Goal: Task Accomplishment & Management: Use online tool/utility

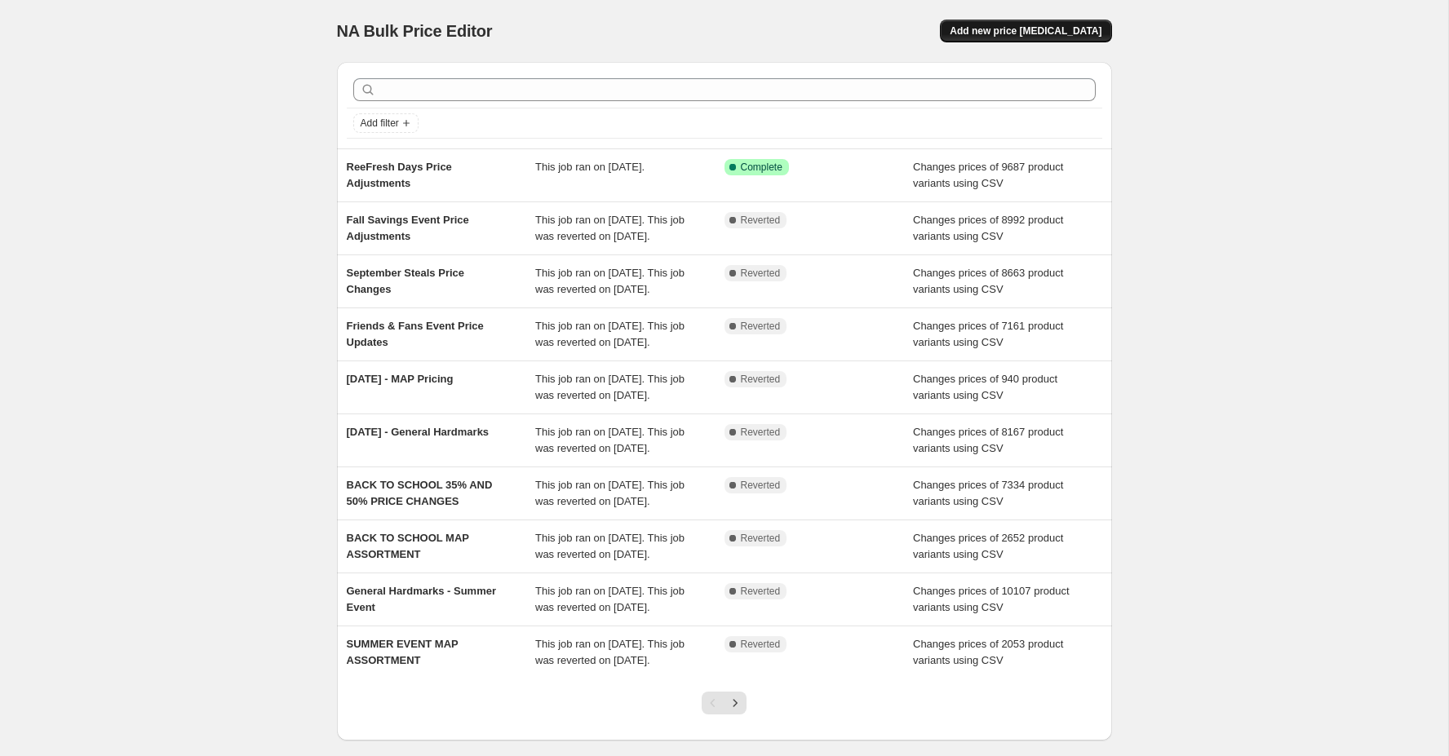
click at [1063, 31] on span "Add new price [MEDICAL_DATA]" at bounding box center [1026, 30] width 152 height 13
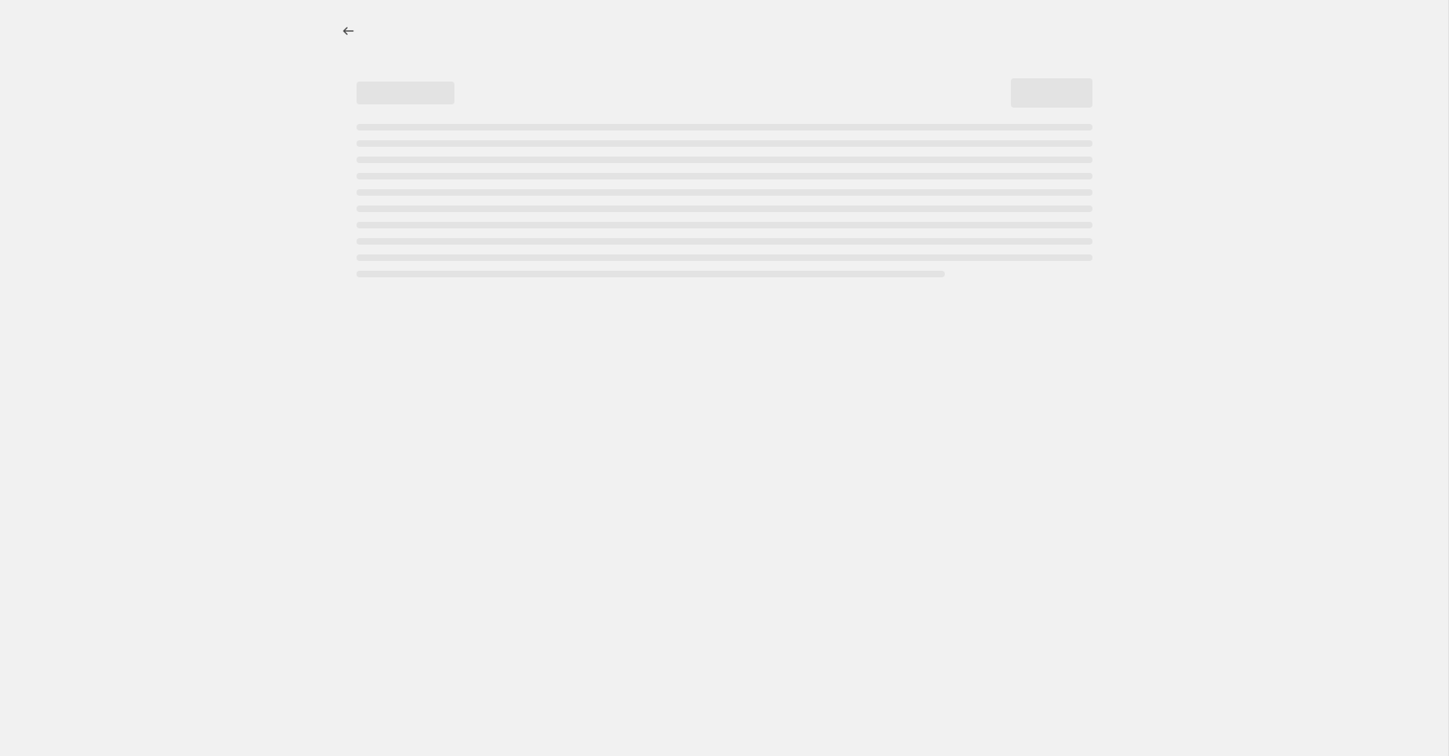
select select "percentage"
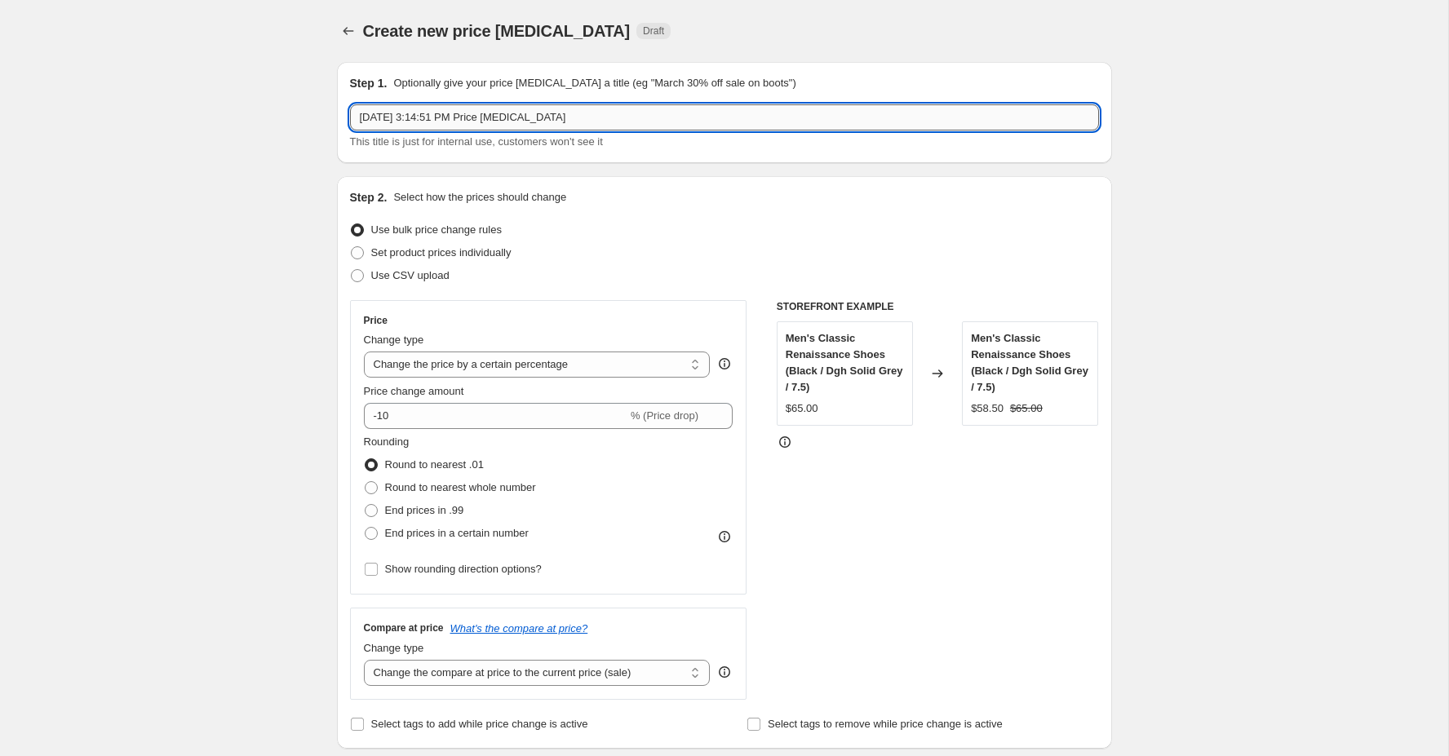
click at [566, 120] on input "[DATE] 3:14:51 PM Price [MEDICAL_DATA]" at bounding box center [724, 117] width 749 height 26
type input "Long Weekend Savings Event - Non MAP Products"
click at [374, 277] on span "Use CSV upload" at bounding box center [410, 275] width 78 height 12
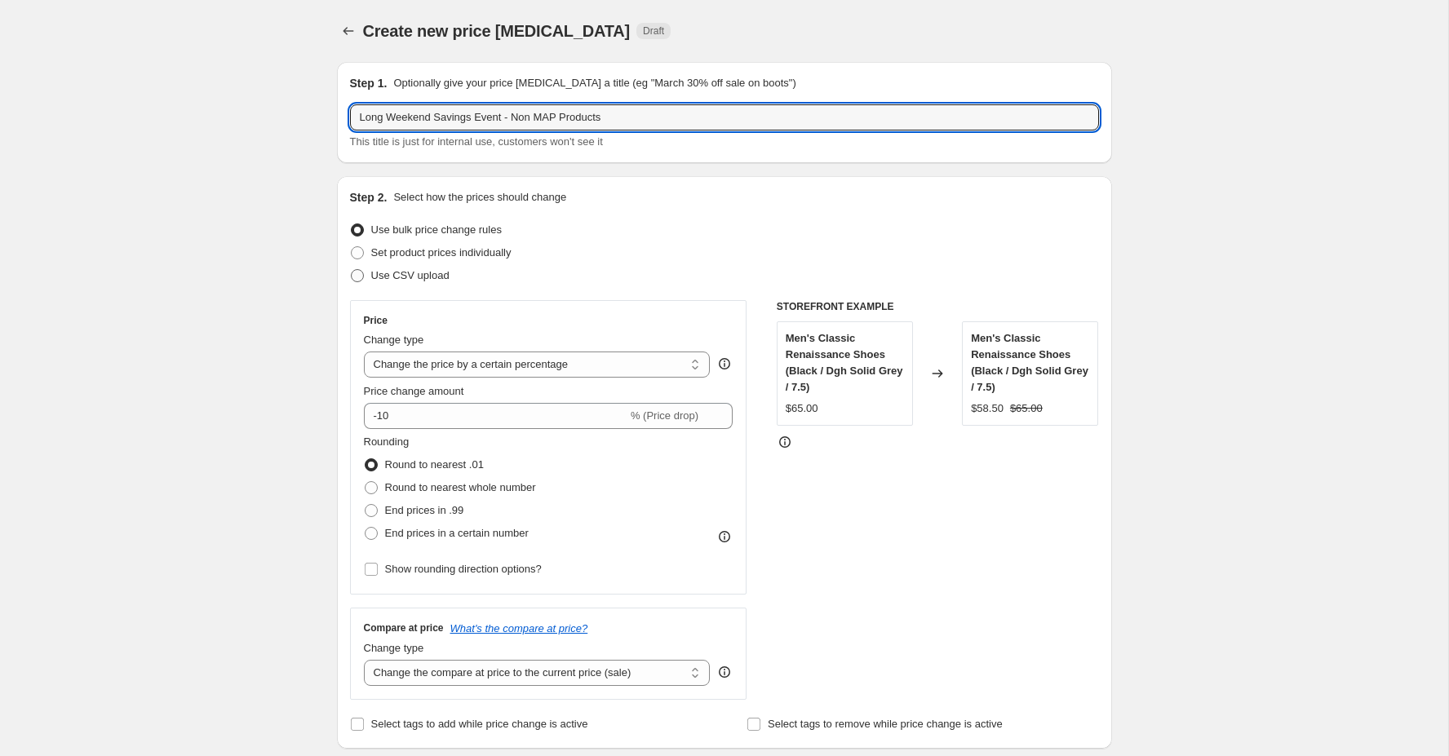
click at [352, 270] on input "Use CSV upload" at bounding box center [351, 269] width 1 height 1
radio input "true"
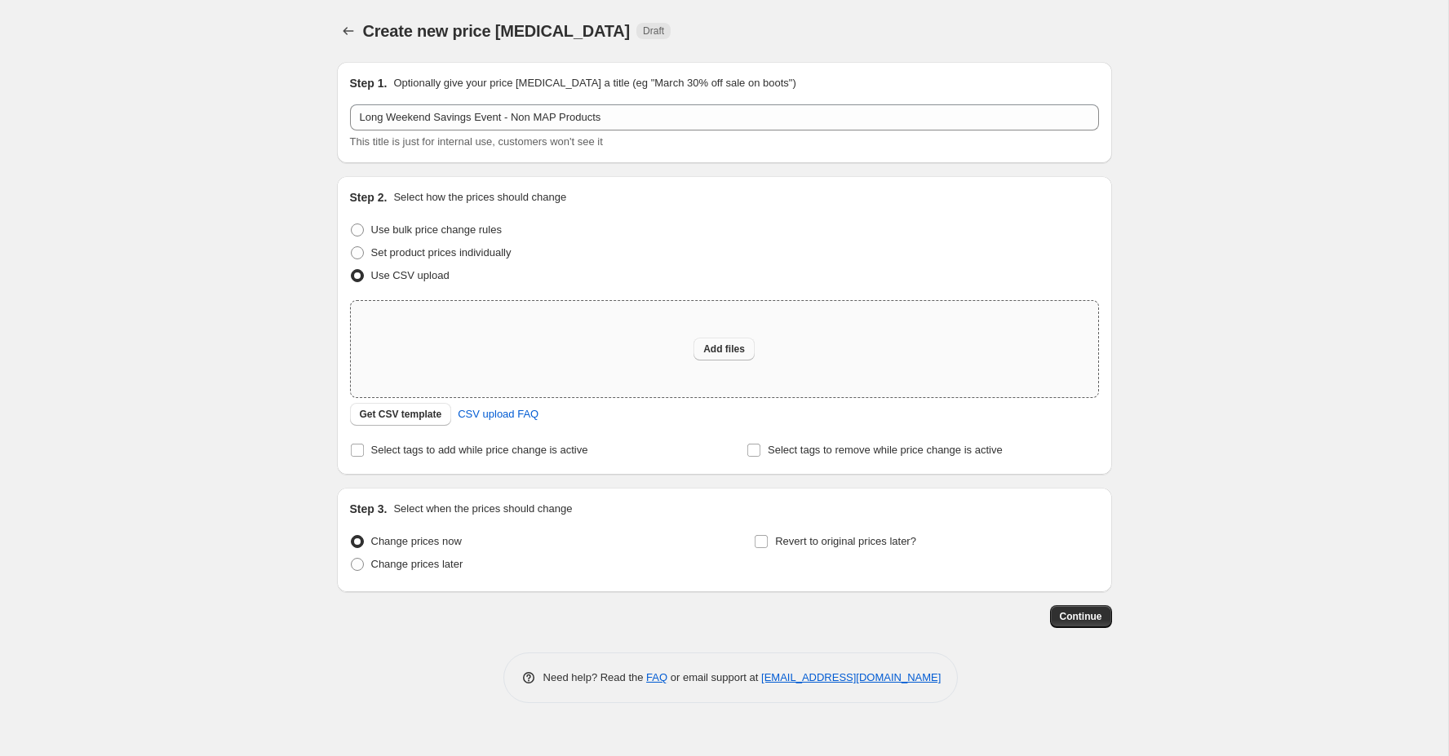
click at [735, 357] on button "Add files" at bounding box center [723, 349] width 61 height 23
type input "C:\fakepath\Long Weekend Savings Event - Non MAP Products.csv"
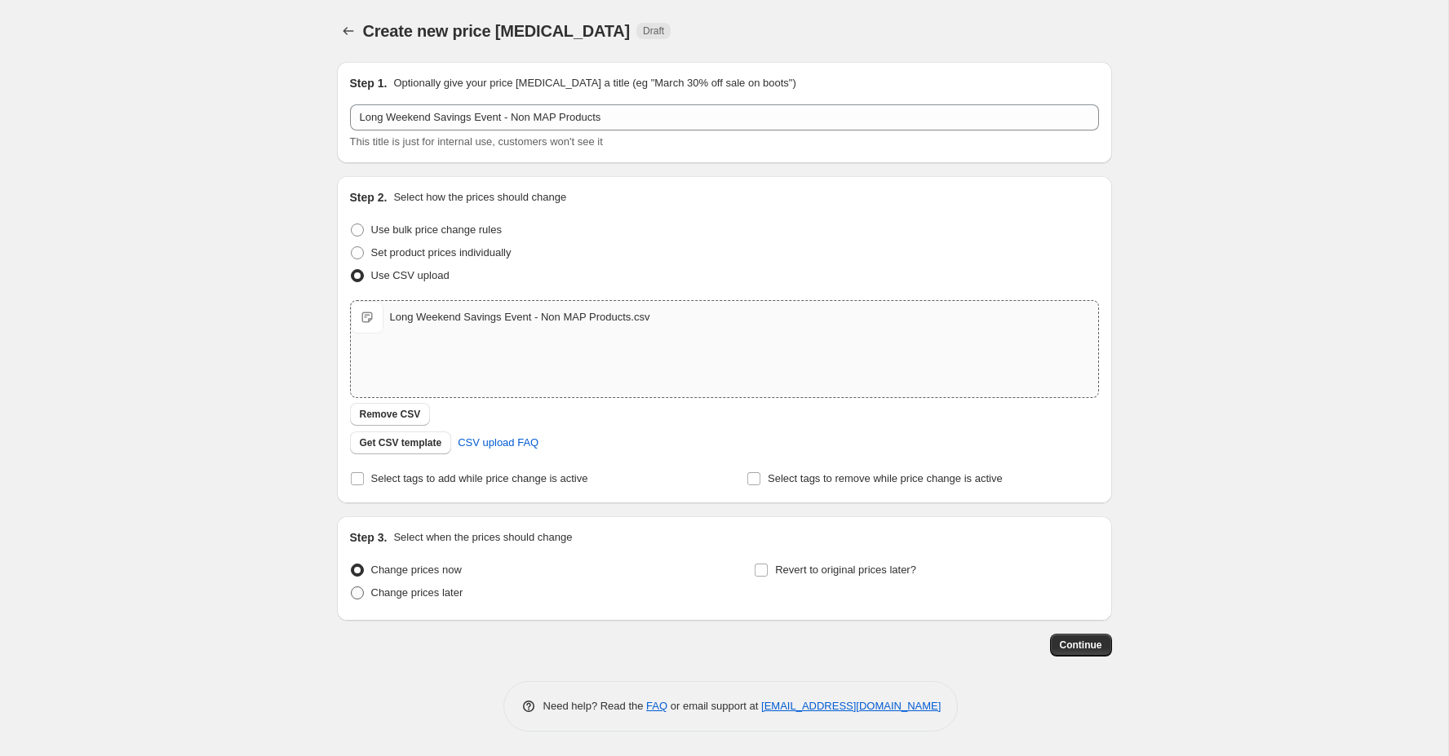
click at [421, 593] on span "Change prices later" at bounding box center [417, 593] width 92 height 12
click at [352, 587] on input "Change prices later" at bounding box center [351, 587] width 1 height 1
radio input "true"
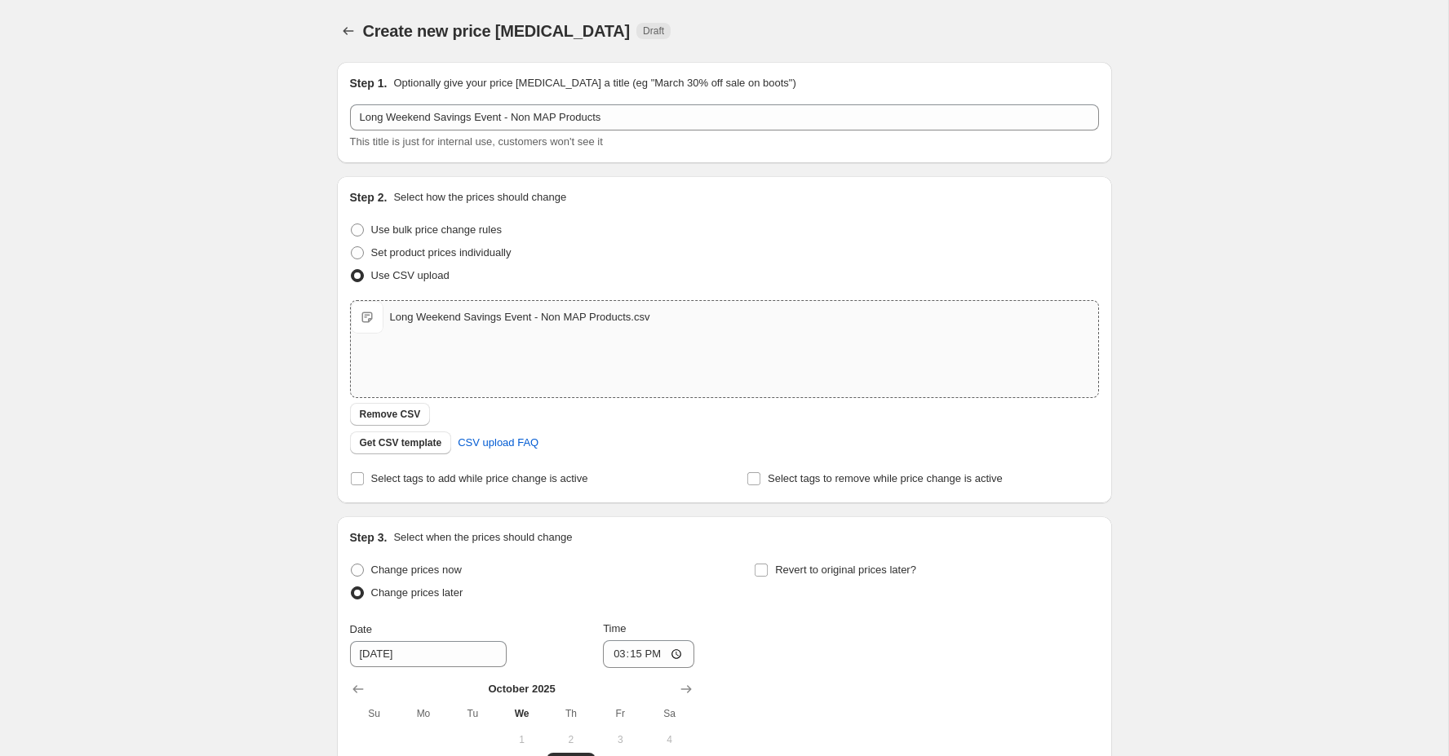
scroll to position [278, 0]
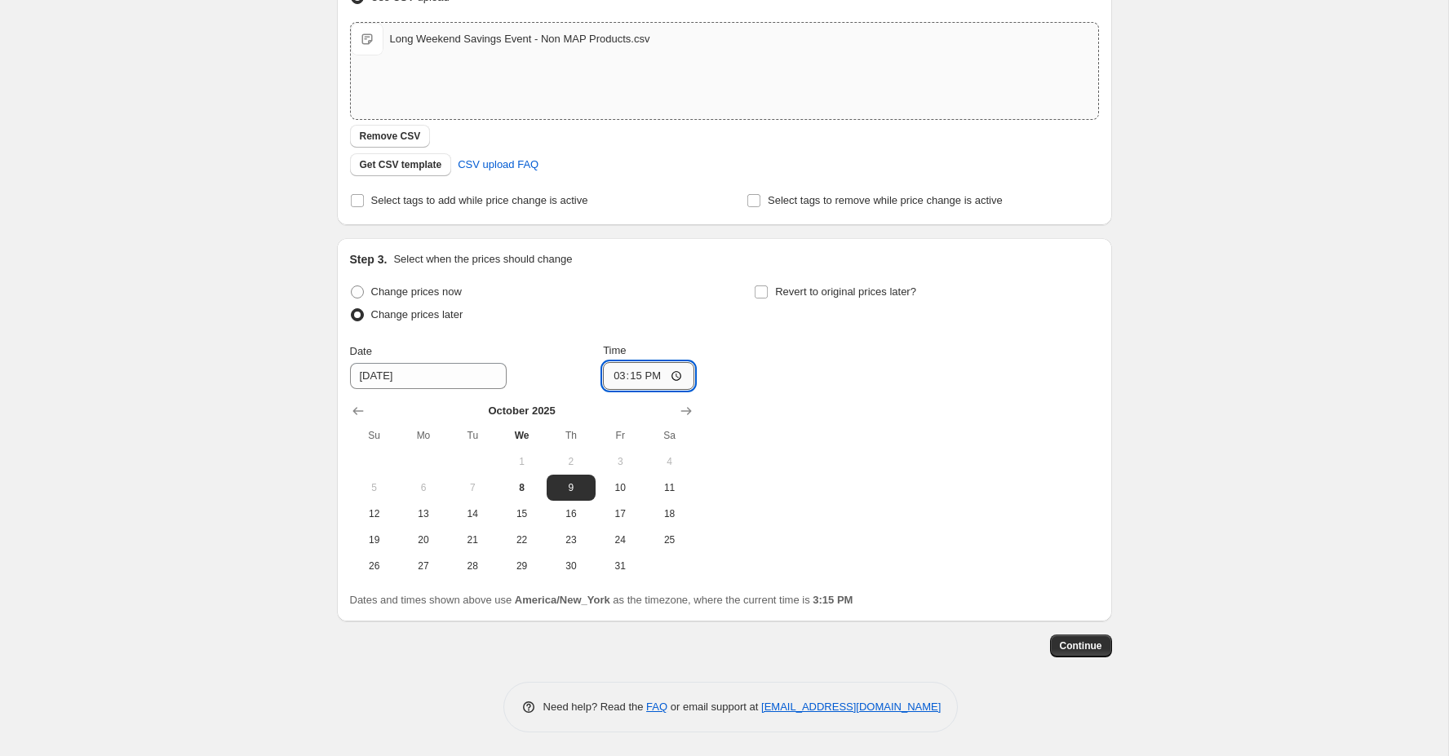
click at [611, 370] on input "15:15" at bounding box center [648, 376] width 91 height 28
type input "09:50"
click at [424, 374] on input "[DATE]" at bounding box center [428, 376] width 157 height 26
click at [855, 427] on div "Change prices now Change prices later Date [DATE] Time 09:50 [DATE] Su Mo Tu We…" at bounding box center [724, 430] width 749 height 299
click at [1079, 644] on span "Continue" at bounding box center [1081, 646] width 42 height 13
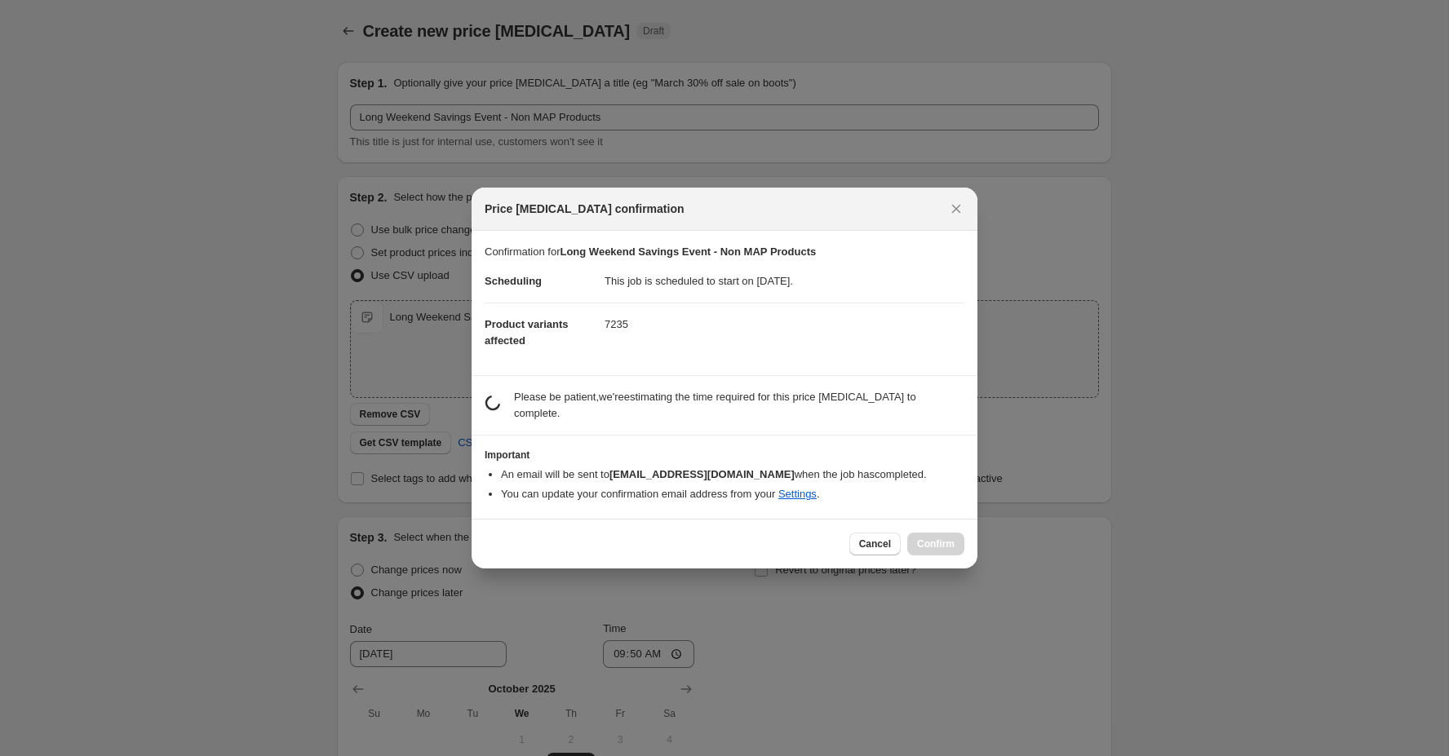
scroll to position [0, 0]
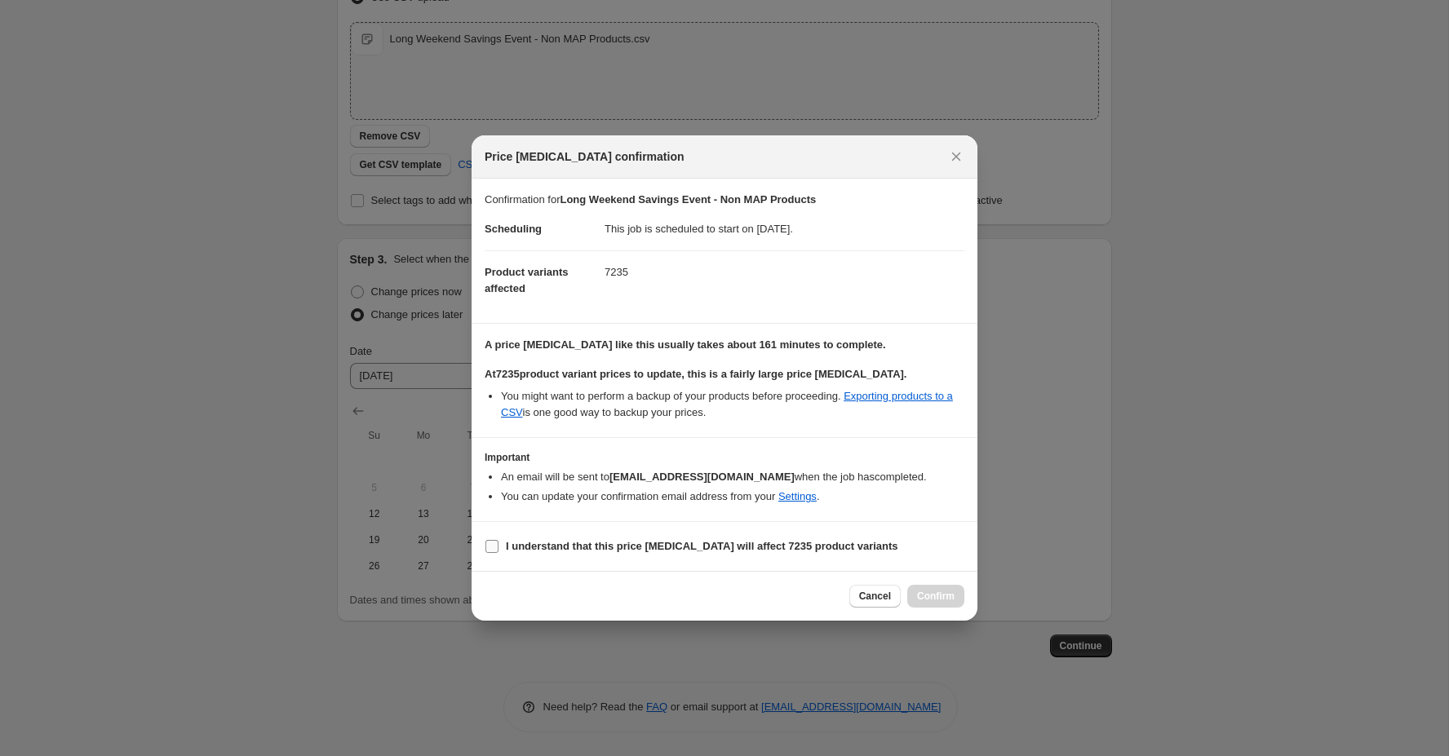
click at [557, 548] on b "I understand that this price [MEDICAL_DATA] will affect 7235 product variants" at bounding box center [702, 546] width 392 height 12
click at [498, 548] on input "I understand that this price [MEDICAL_DATA] will affect 7235 product variants" at bounding box center [491, 546] width 13 height 13
checkbox input "true"
click at [950, 153] on icon "Close" at bounding box center [956, 156] width 16 height 16
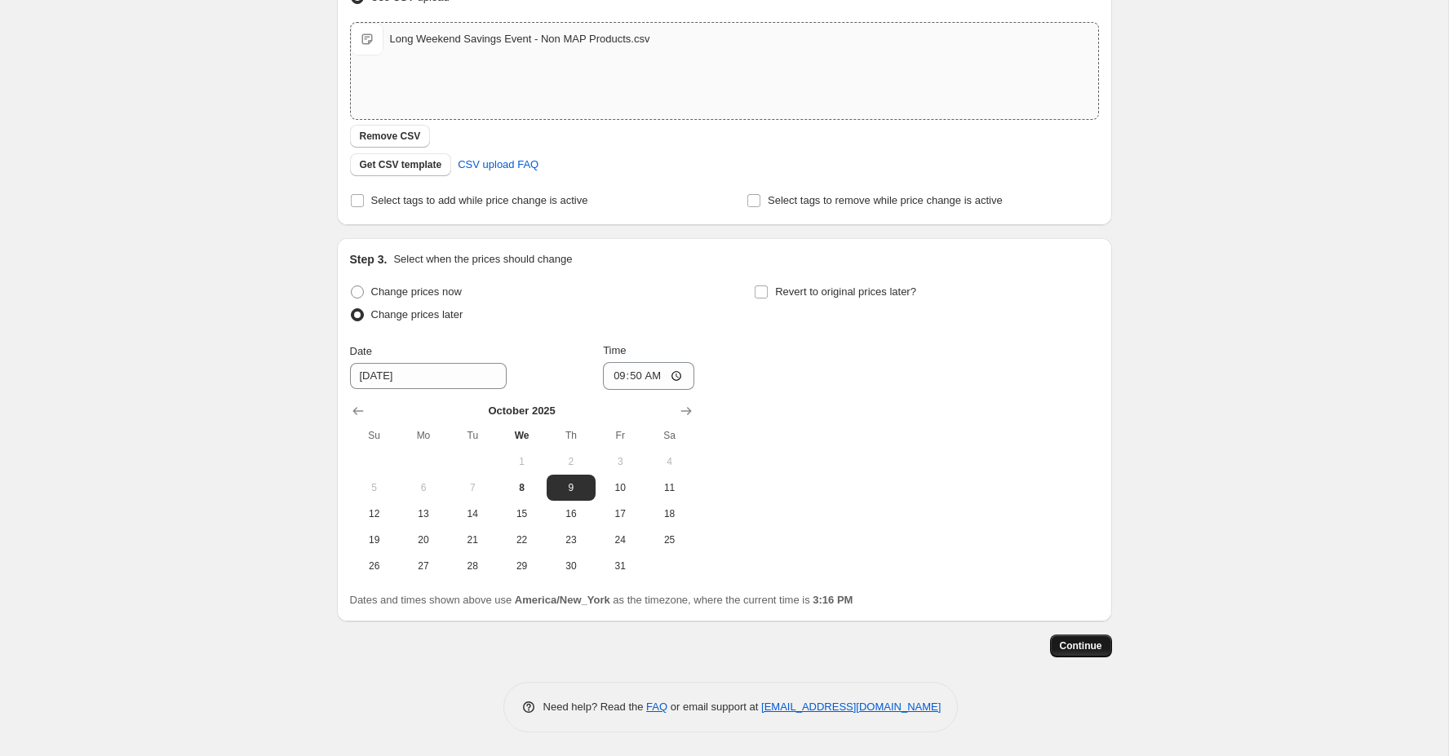
click at [1083, 648] on span "Continue" at bounding box center [1081, 646] width 42 height 13
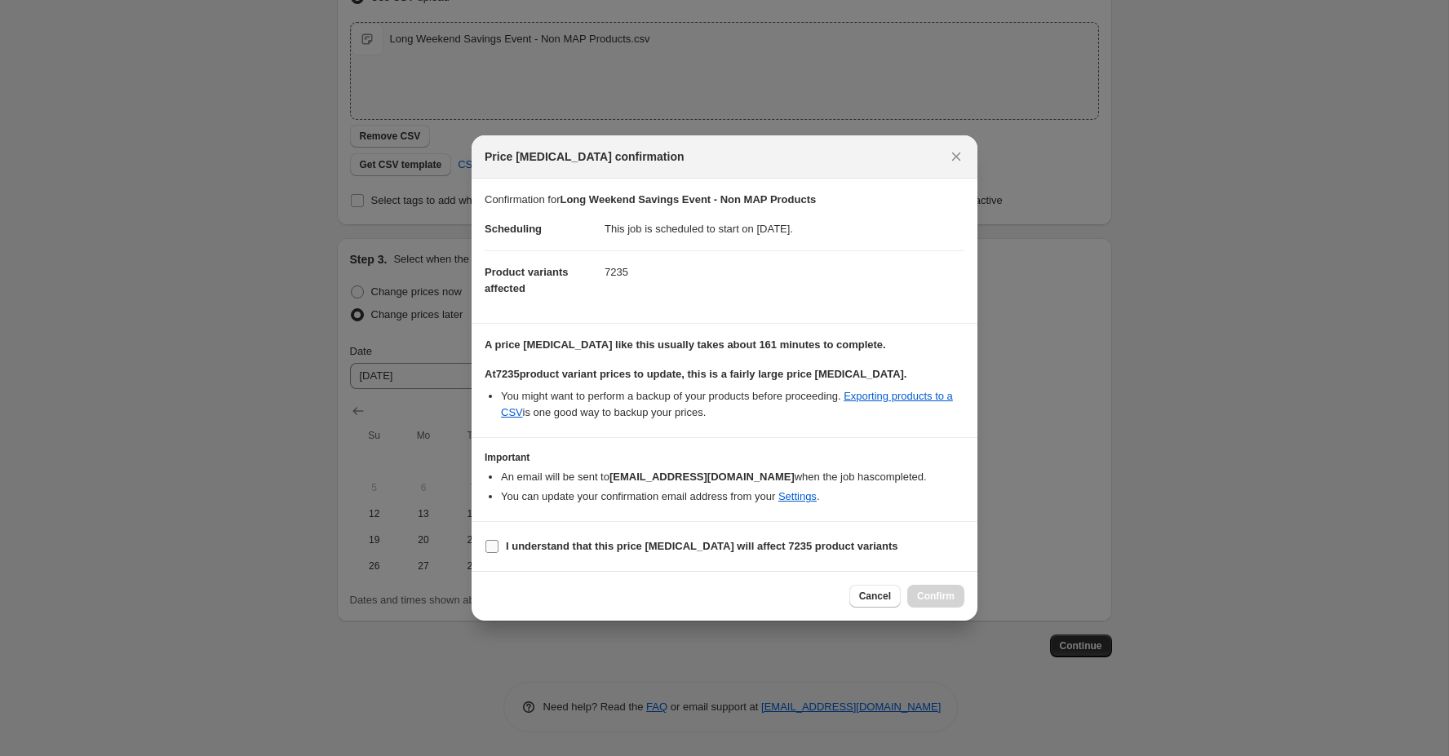
click at [564, 543] on b "I understand that this price [MEDICAL_DATA] will affect 7235 product variants" at bounding box center [702, 546] width 392 height 12
click at [498, 543] on input "I understand that this price [MEDICAL_DATA] will affect 7235 product variants" at bounding box center [491, 546] width 13 height 13
checkbox input "true"
click at [933, 600] on span "Confirm" at bounding box center [936, 596] width 38 height 13
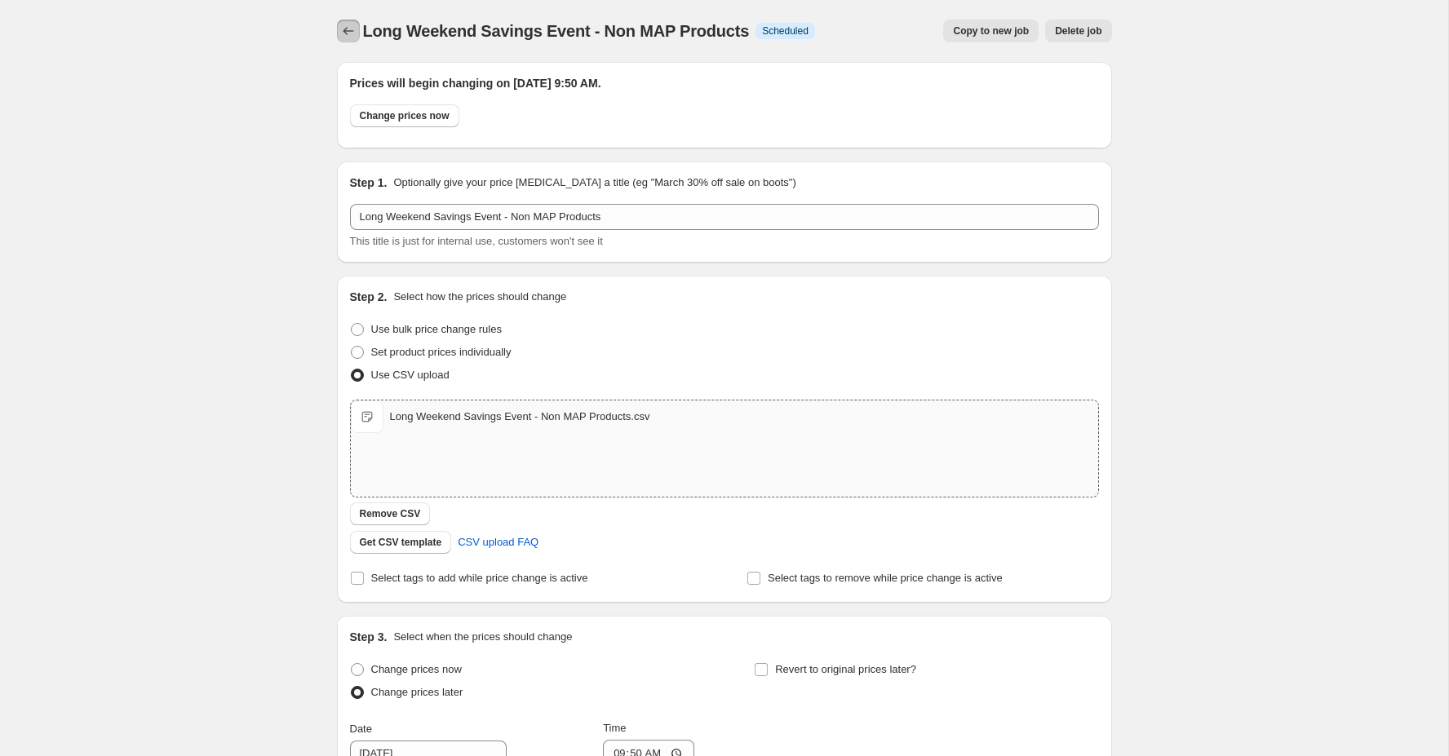
click at [345, 35] on icon "Price change jobs" at bounding box center [348, 31] width 16 height 16
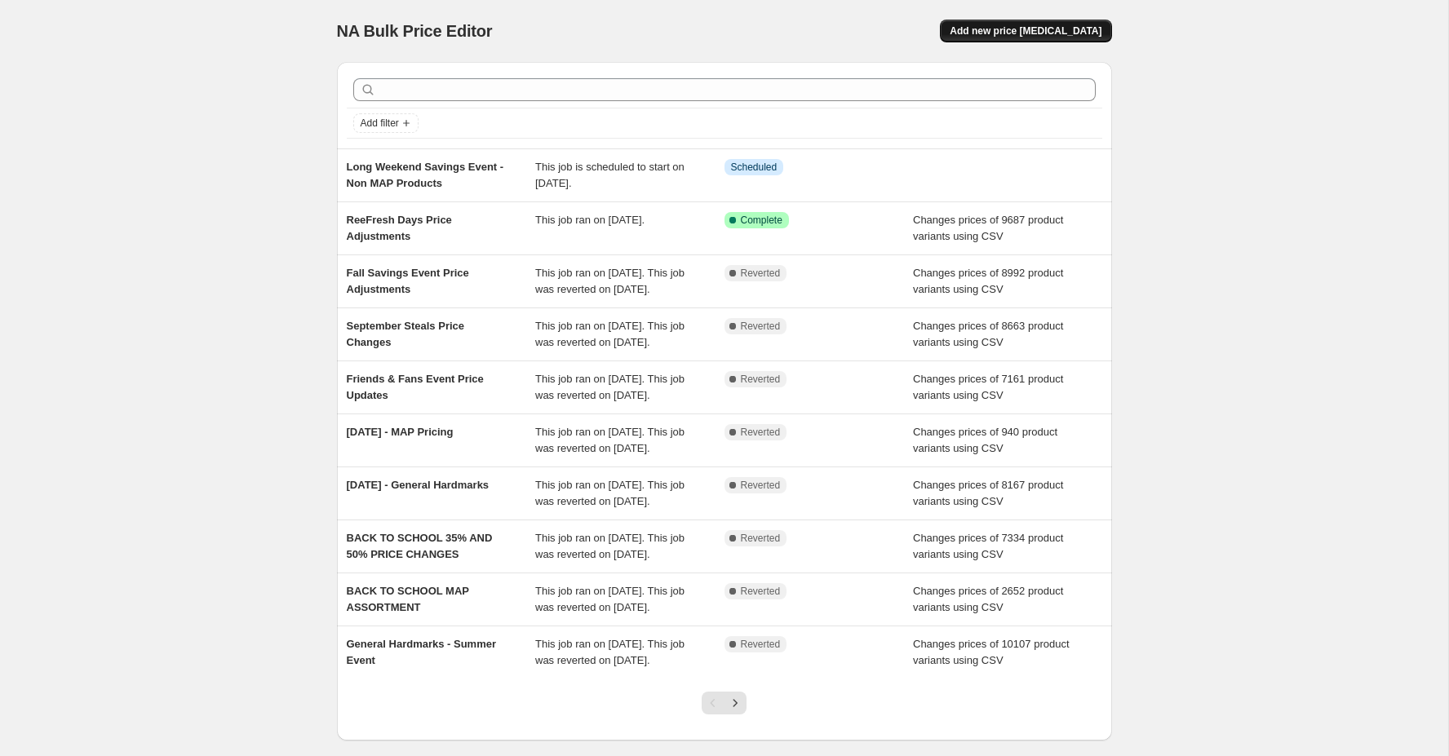
click at [1045, 23] on button "Add new price [MEDICAL_DATA]" at bounding box center [1025, 31] width 171 height 23
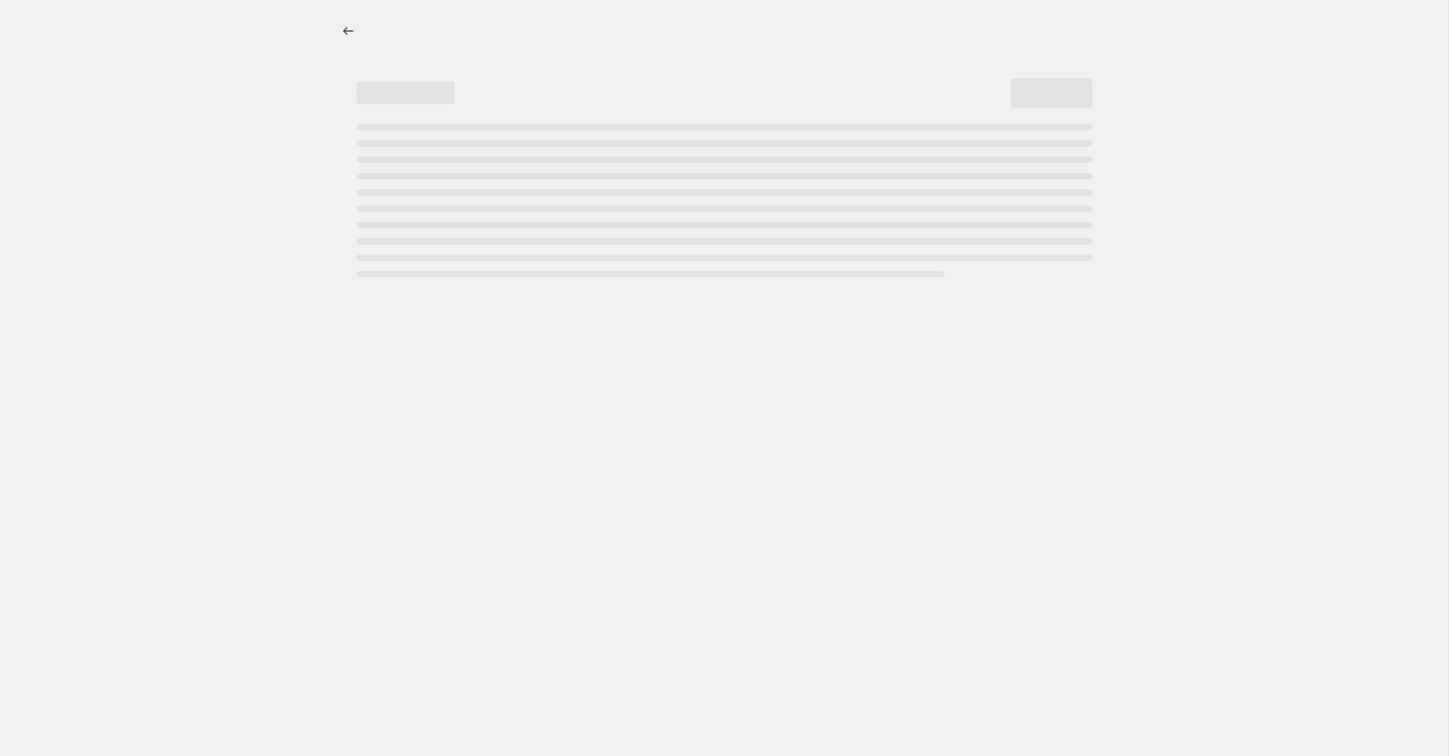
select select "percentage"
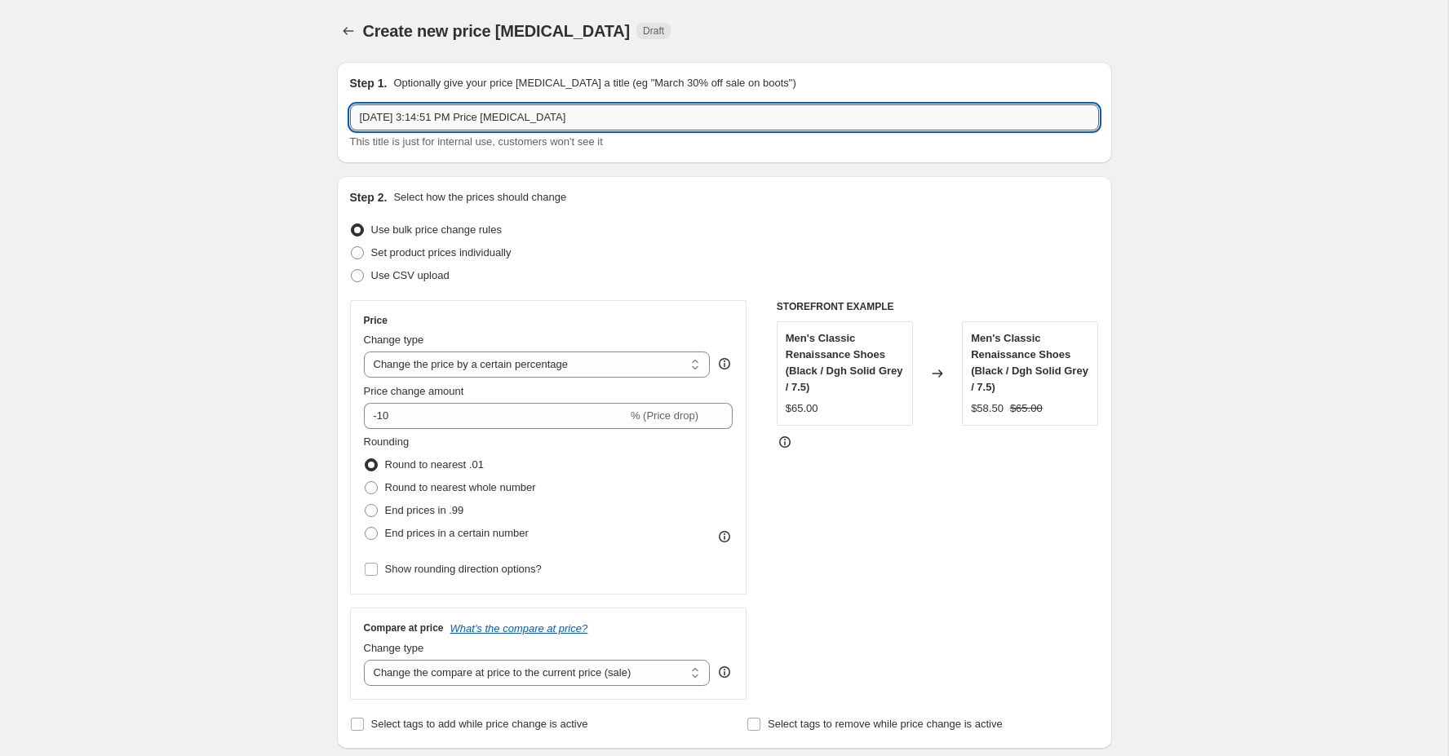
click at [605, 123] on input "[DATE] 3:14:51 PM Price [MEDICAL_DATA]" at bounding box center [724, 117] width 749 height 26
click at [342, 33] on icon "Price change jobs" at bounding box center [348, 31] width 16 height 16
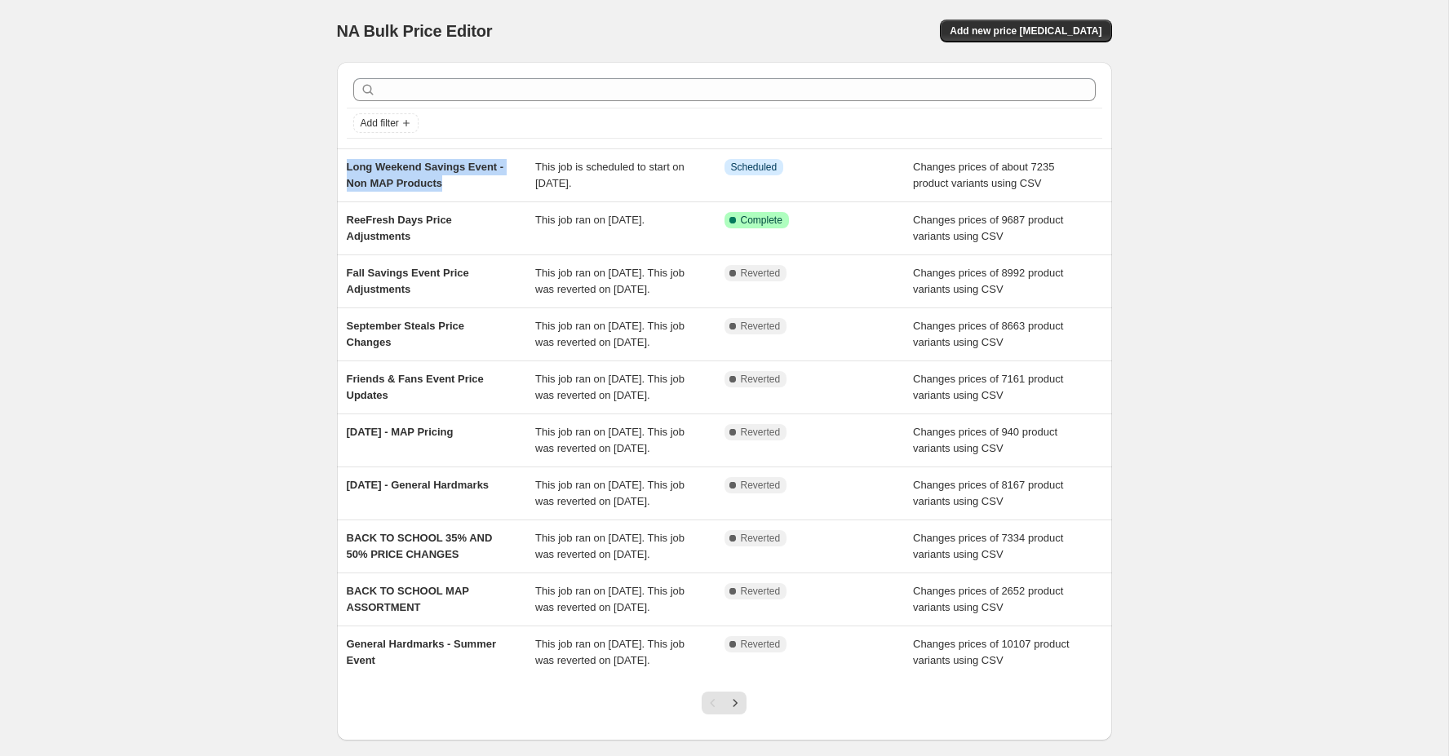
drag, startPoint x: 445, startPoint y: 182, endPoint x: 334, endPoint y: 159, distance: 113.3
click at [334, 159] on div "Add filter Long Weekend Savings Event - Non MAP Products This job is scheduled …" at bounding box center [718, 395] width 788 height 692
copy span "Long Weekend Savings Event - Non MAP Products"
click at [1009, 27] on span "Add new price [MEDICAL_DATA]" at bounding box center [1026, 30] width 152 height 13
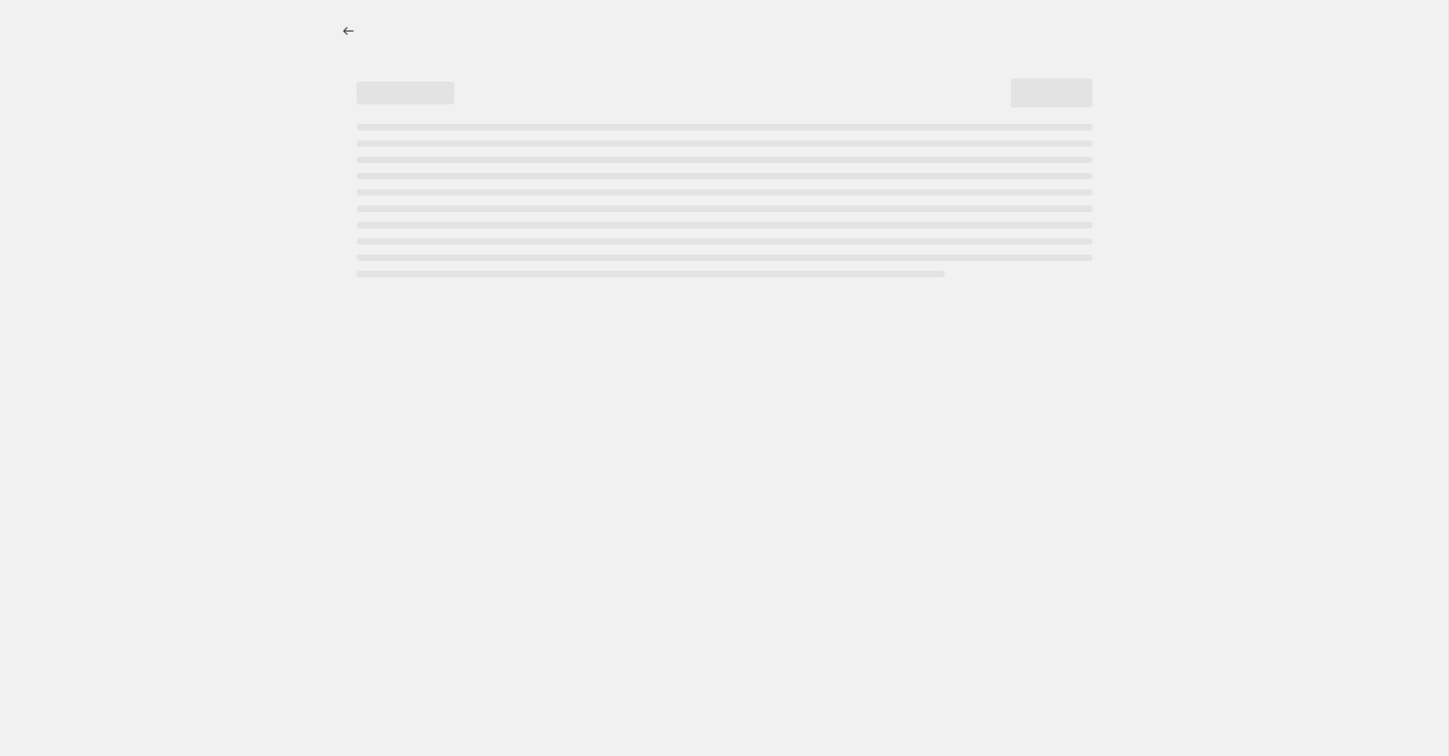
select select "percentage"
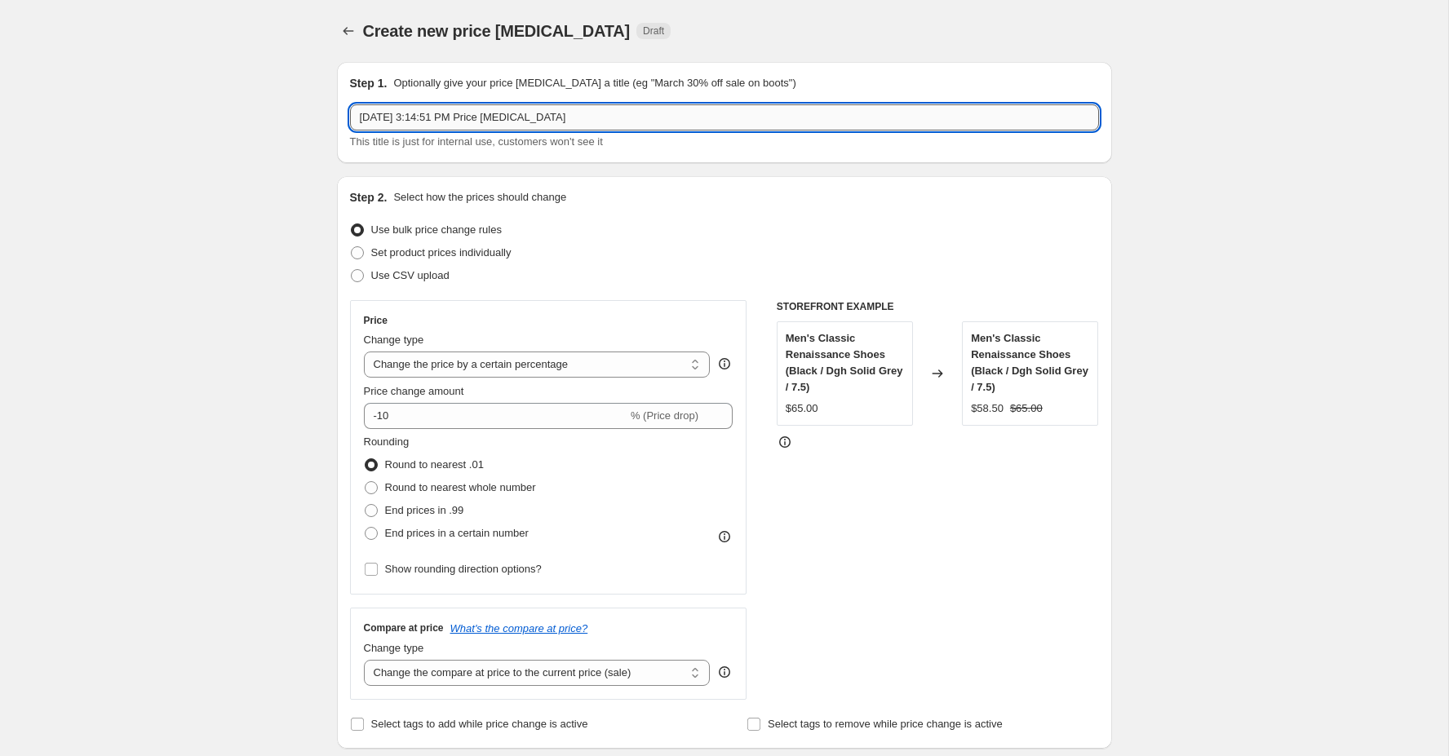
click at [556, 117] on input "[DATE] 3:14:51 PM Price [MEDICAL_DATA]" at bounding box center [724, 117] width 749 height 26
paste input "Long Weekend Savings Event - Non MAP Products"
drag, startPoint x: 519, startPoint y: 117, endPoint x: 539, endPoint y: 116, distance: 20.4
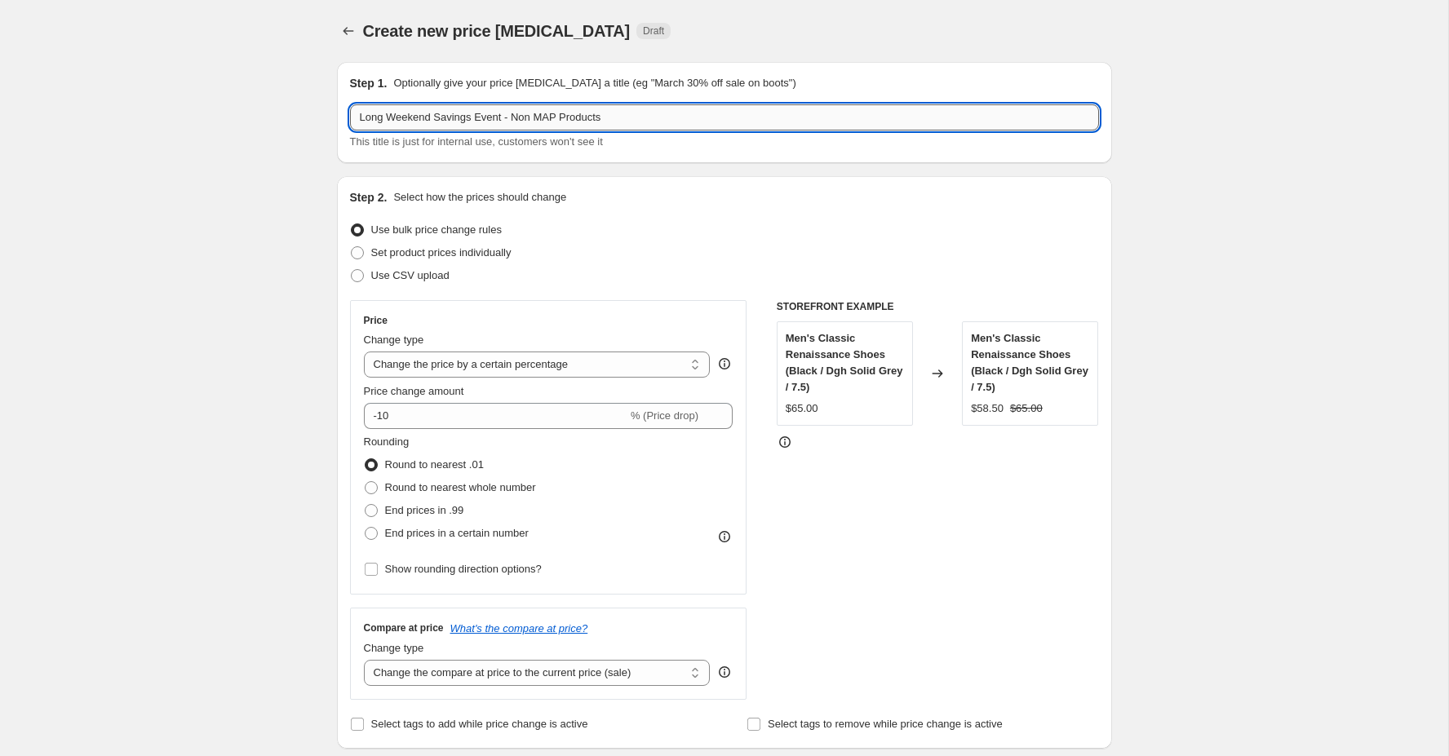
click at [539, 116] on input "Long Weekend Savings Event - Non MAP Products" at bounding box center [724, 117] width 749 height 26
type input "Long Weekend Savings Event - MAP Products"
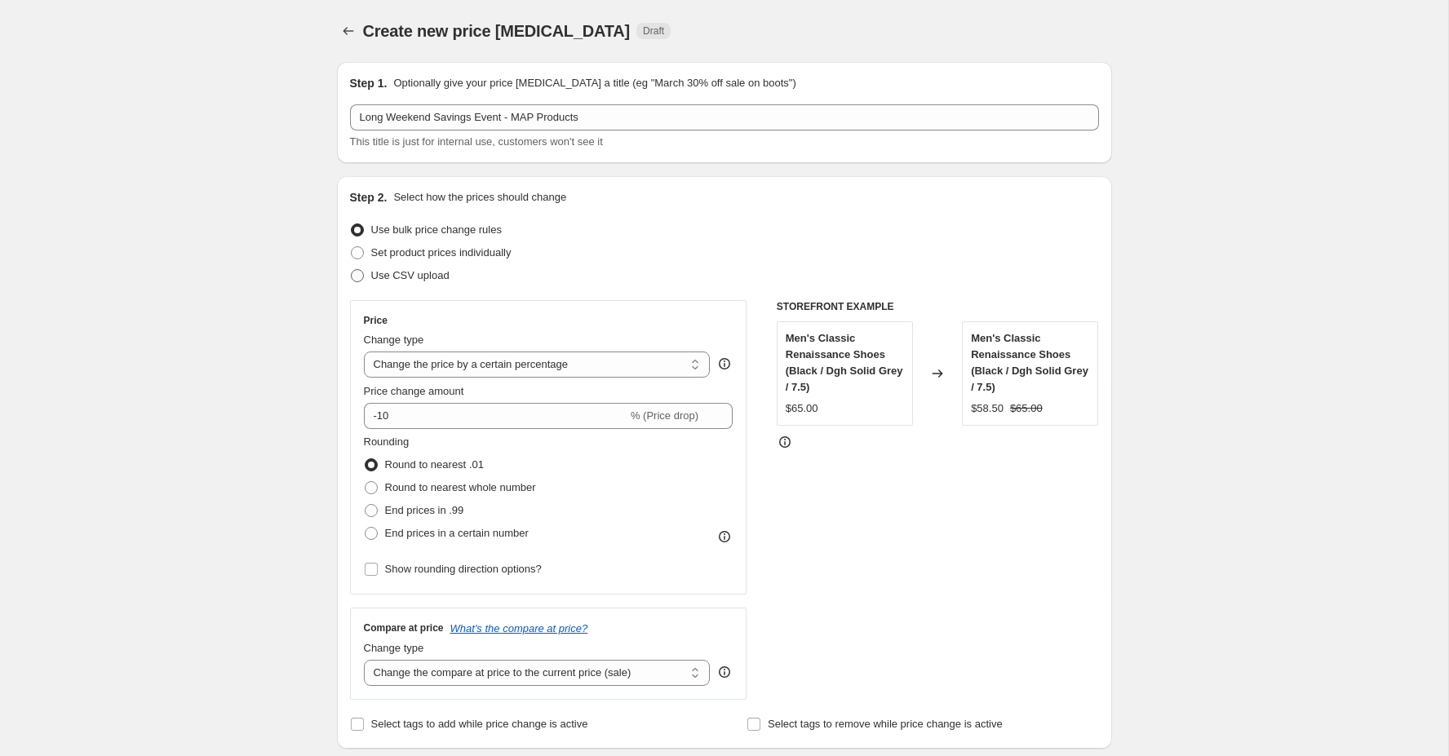
click at [365, 272] on label "Use CSV upload" at bounding box center [400, 275] width 100 height 23
click at [352, 270] on input "Use CSV upload" at bounding box center [351, 269] width 1 height 1
radio input "true"
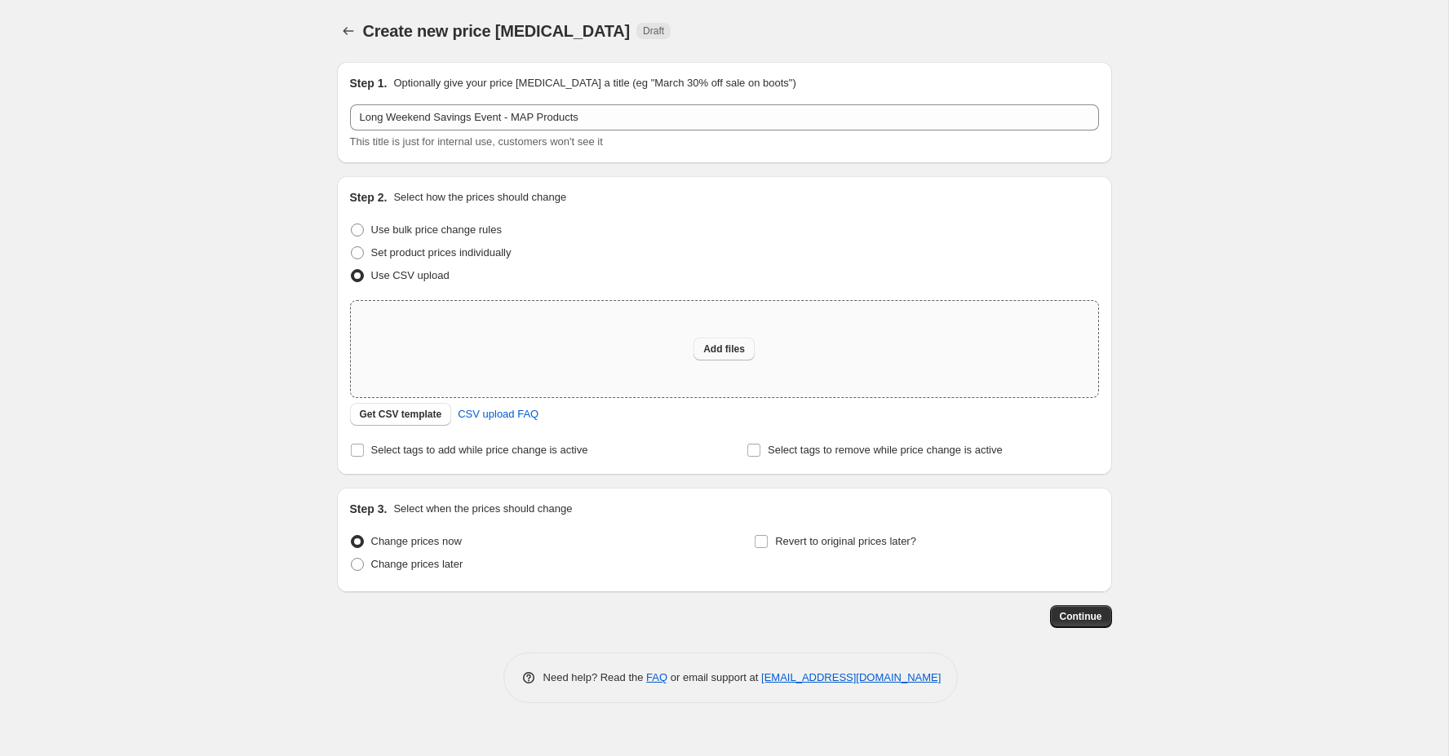
click at [719, 356] on button "Add files" at bounding box center [723, 349] width 61 height 23
type input "C:\fakepath\Long Weekend Savings Event - MAP Articles.csv"
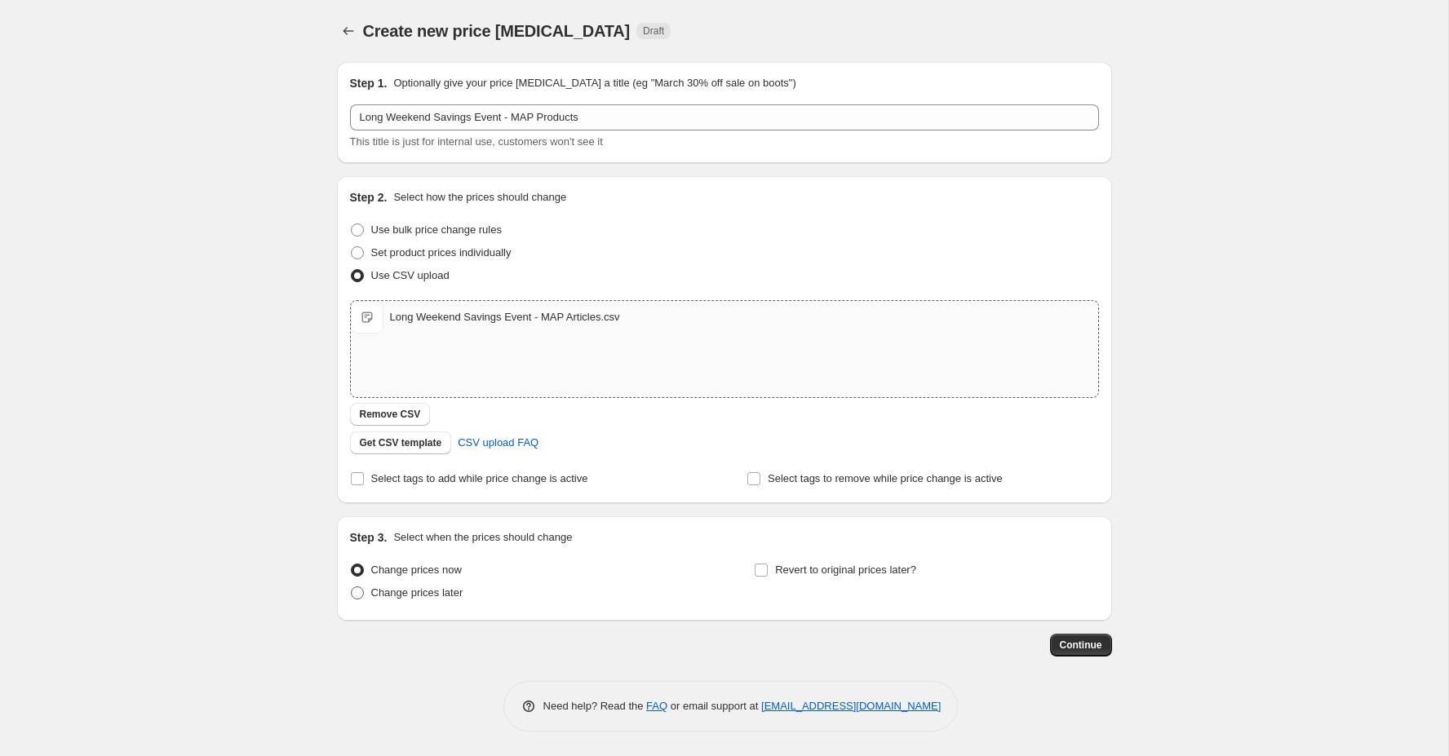
click at [396, 591] on span "Change prices later" at bounding box center [417, 593] width 92 height 12
click at [352, 587] on input "Change prices later" at bounding box center [351, 587] width 1 height 1
radio input "true"
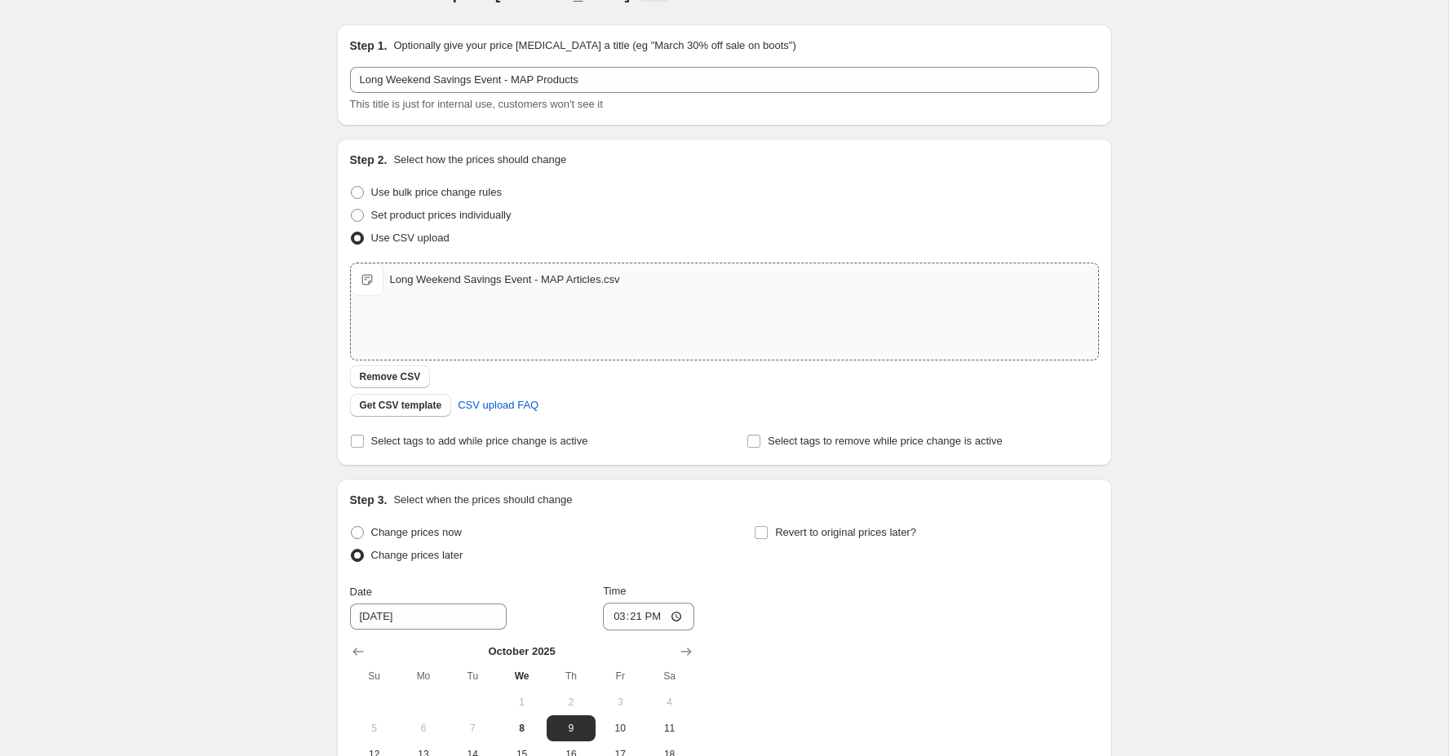
scroll to position [278, 0]
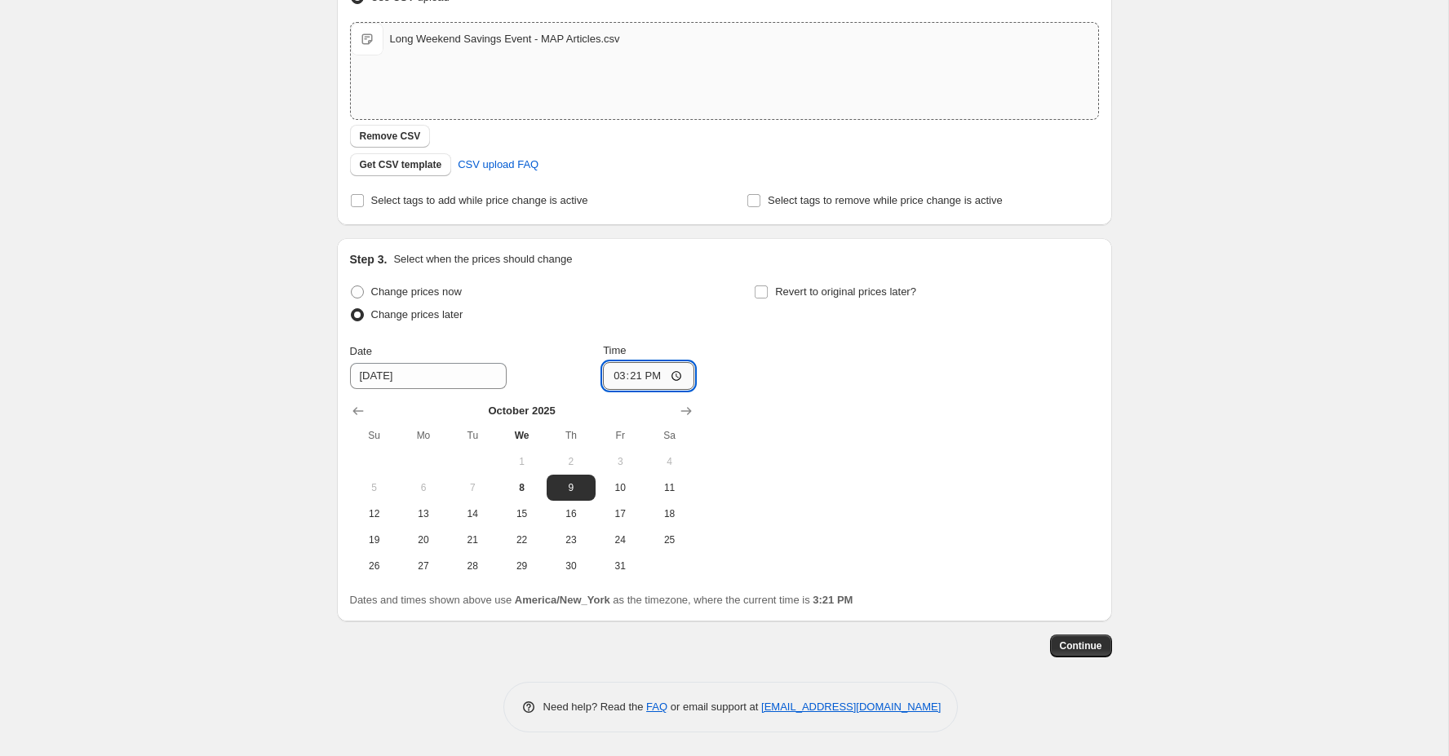
click at [603, 370] on input "15:21" at bounding box center [648, 376] width 91 height 28
type input "09:50"
click at [882, 388] on div "Change prices now Change prices later Date [DATE] Time 09:50 [DATE] Su Mo Tu We…" at bounding box center [724, 430] width 749 height 299
click at [1071, 640] on span "Continue" at bounding box center [1081, 646] width 42 height 13
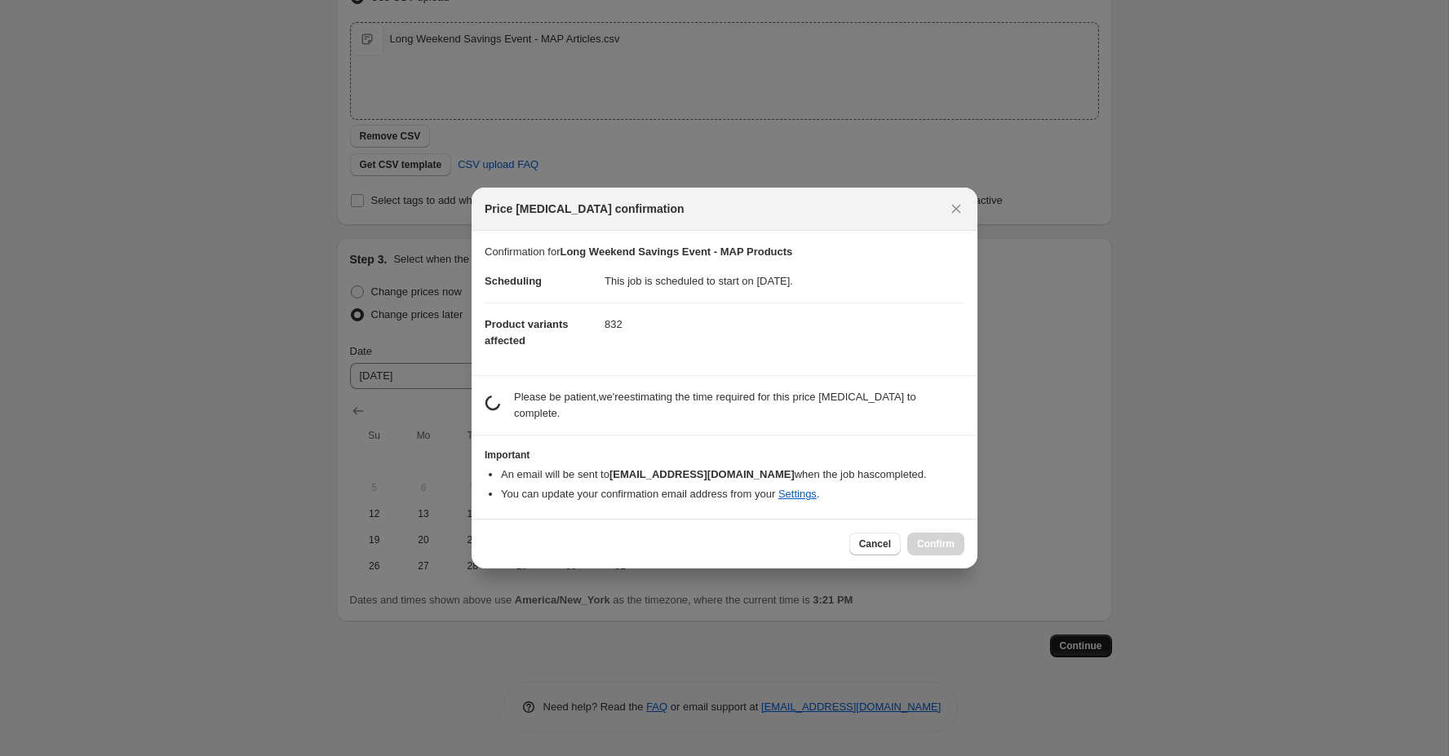
scroll to position [0, 0]
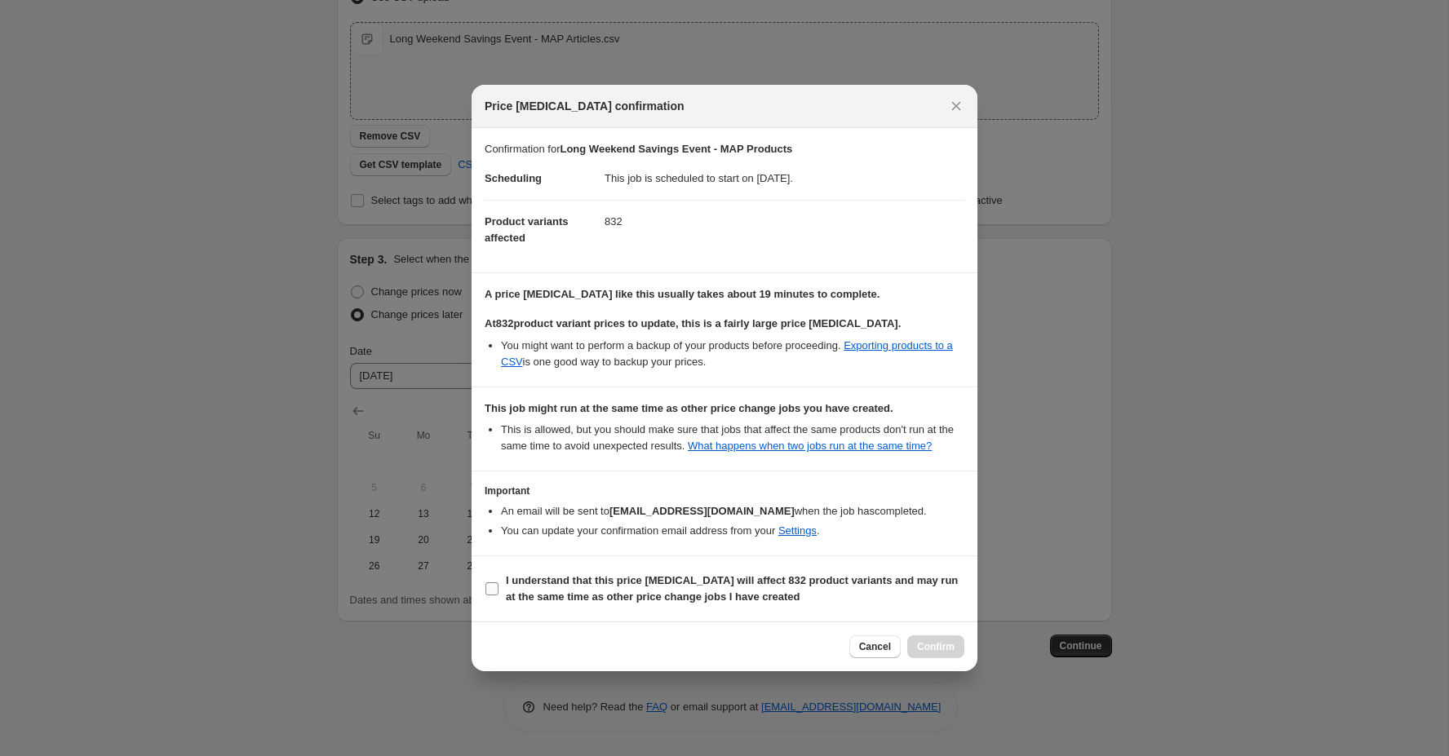
click at [565, 587] on b "I understand that this price [MEDICAL_DATA] will affect 832 product variants an…" at bounding box center [732, 588] width 452 height 29
click at [498, 587] on input "I understand that this price [MEDICAL_DATA] will affect 832 product variants an…" at bounding box center [491, 588] width 13 height 13
checkbox input "true"
click at [945, 653] on span "Confirm" at bounding box center [936, 646] width 38 height 13
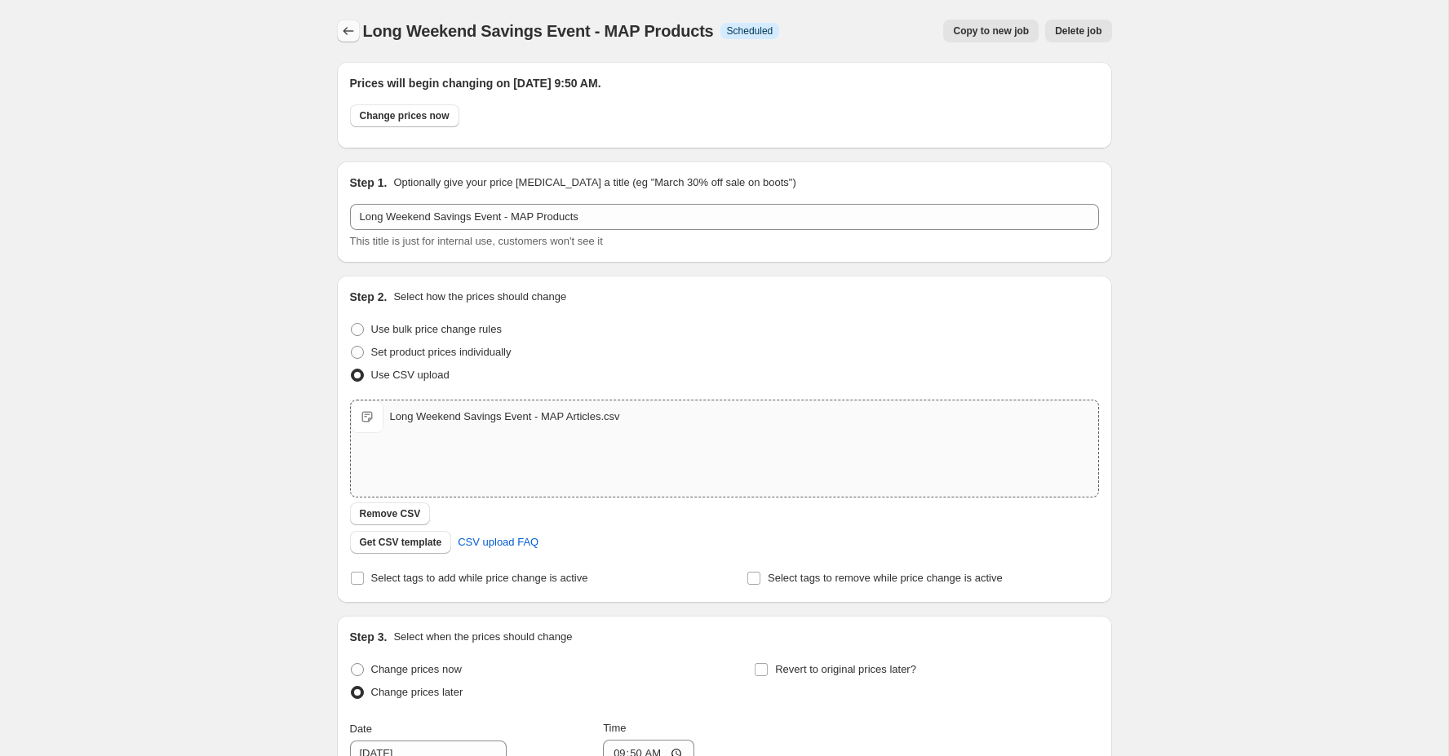
click at [350, 30] on icon "Price change jobs" at bounding box center [348, 31] width 16 height 16
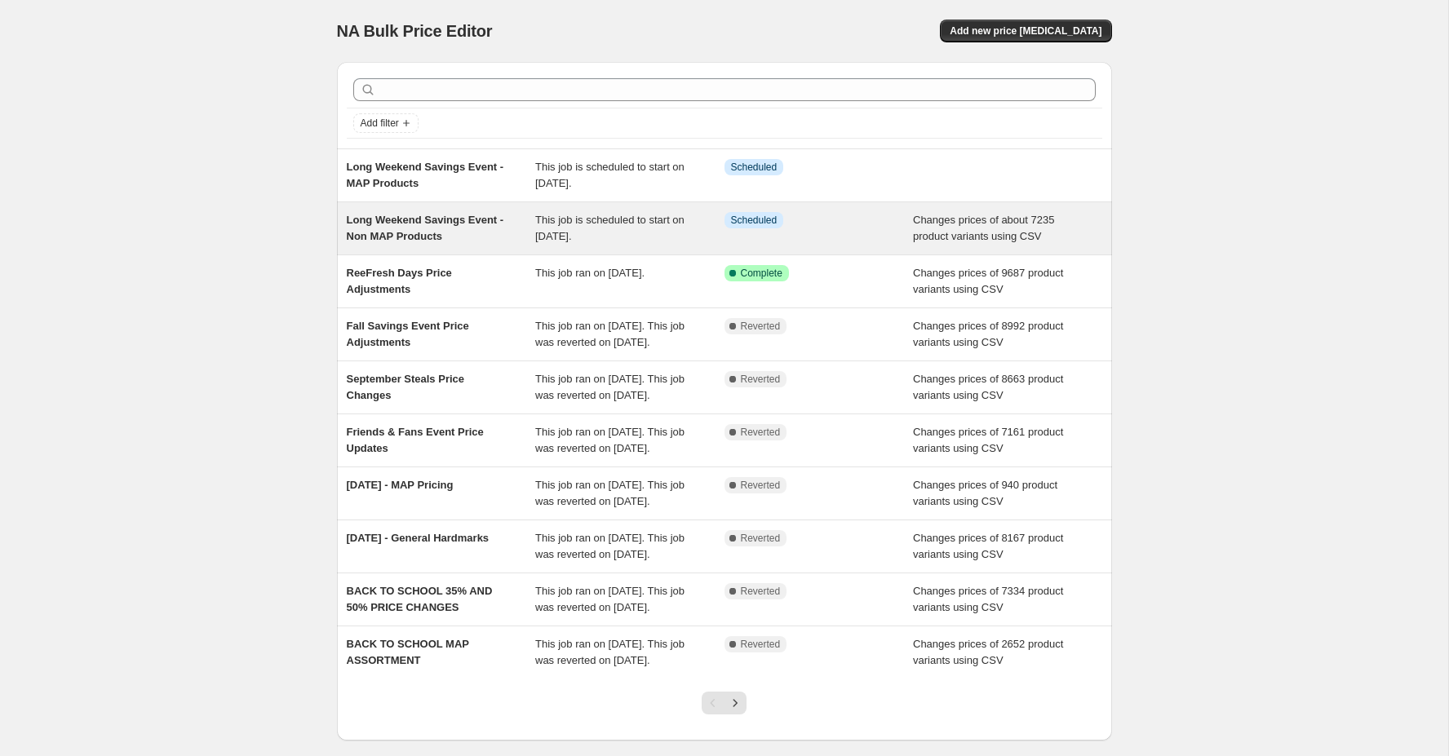
click at [485, 212] on div "Long Weekend Savings Event - Non MAP Products" at bounding box center [441, 228] width 189 height 33
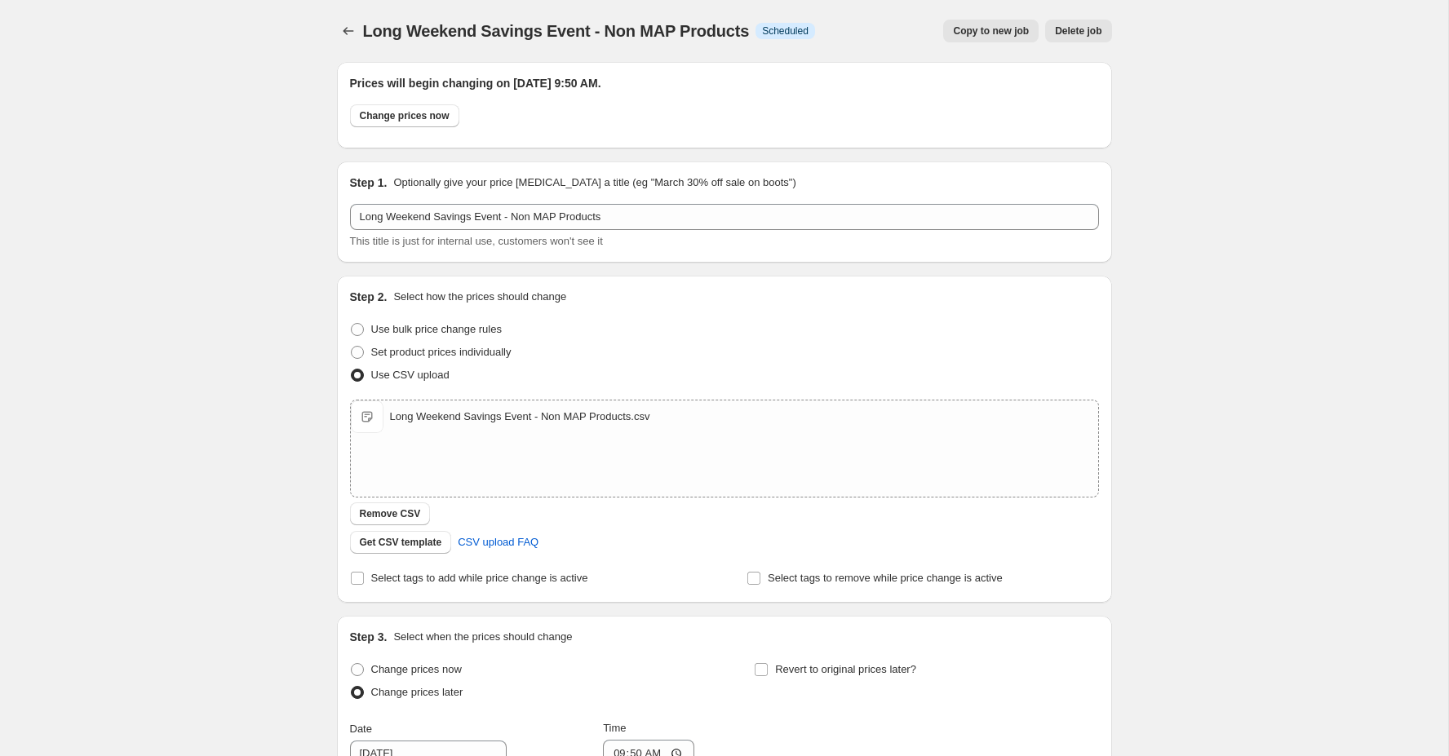
click at [335, 27] on div "Long Weekend Savings Event - Non MAP Products. This page is ready Long Weekend …" at bounding box center [724, 567] width 814 height 1135
click at [345, 30] on icon "Price change jobs" at bounding box center [348, 31] width 11 height 8
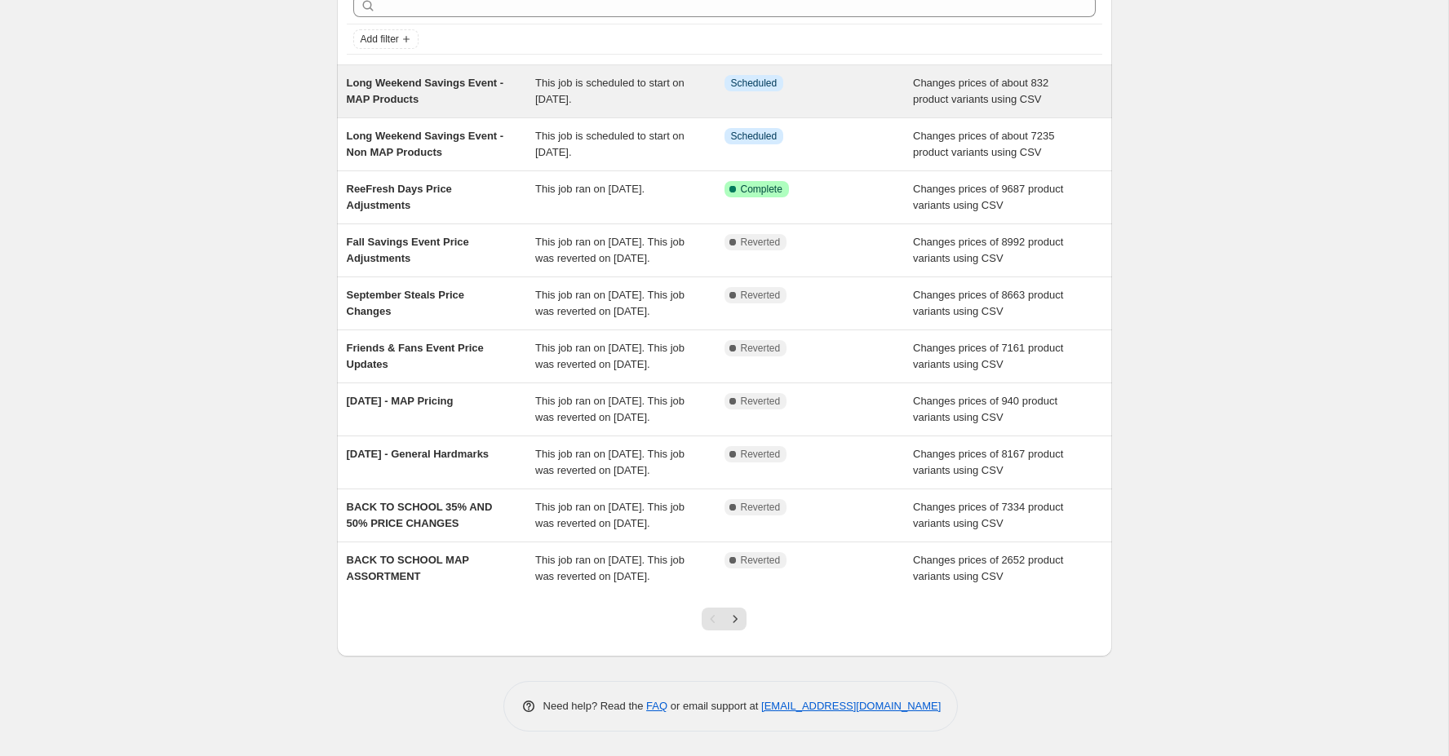
scroll to position [194, 0]
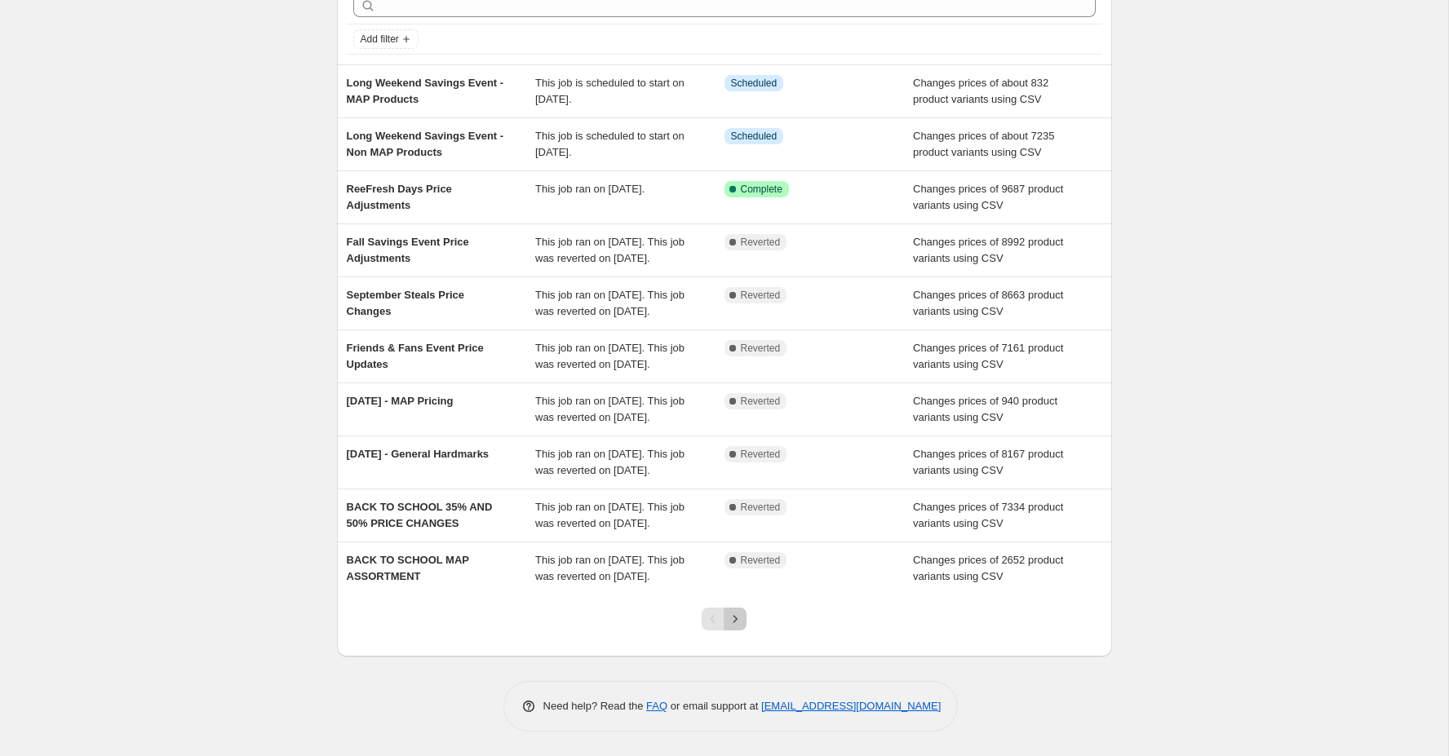
click at [736, 619] on icon "Next" at bounding box center [735, 618] width 4 height 7
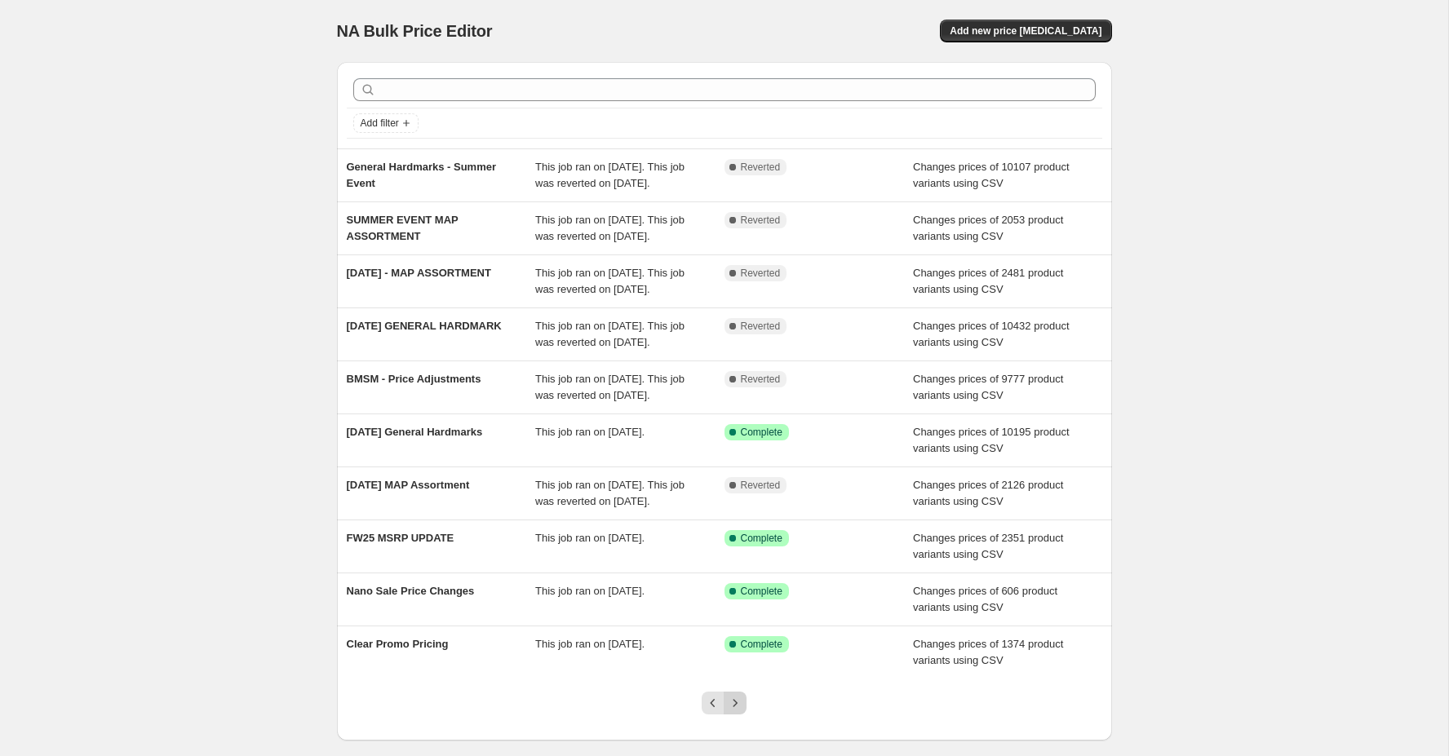
scroll to position [178, 0]
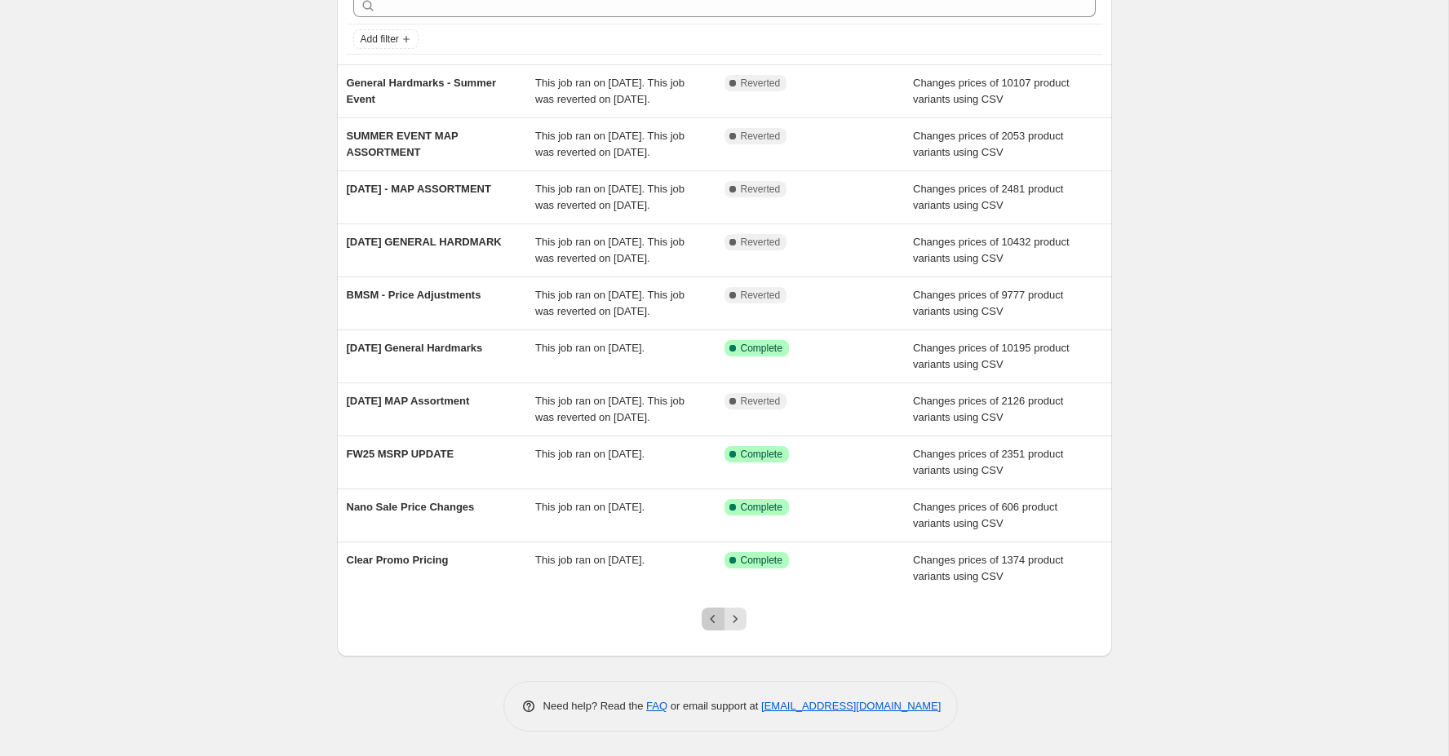
click at [711, 624] on icon "Previous" at bounding box center [713, 619] width 16 height 16
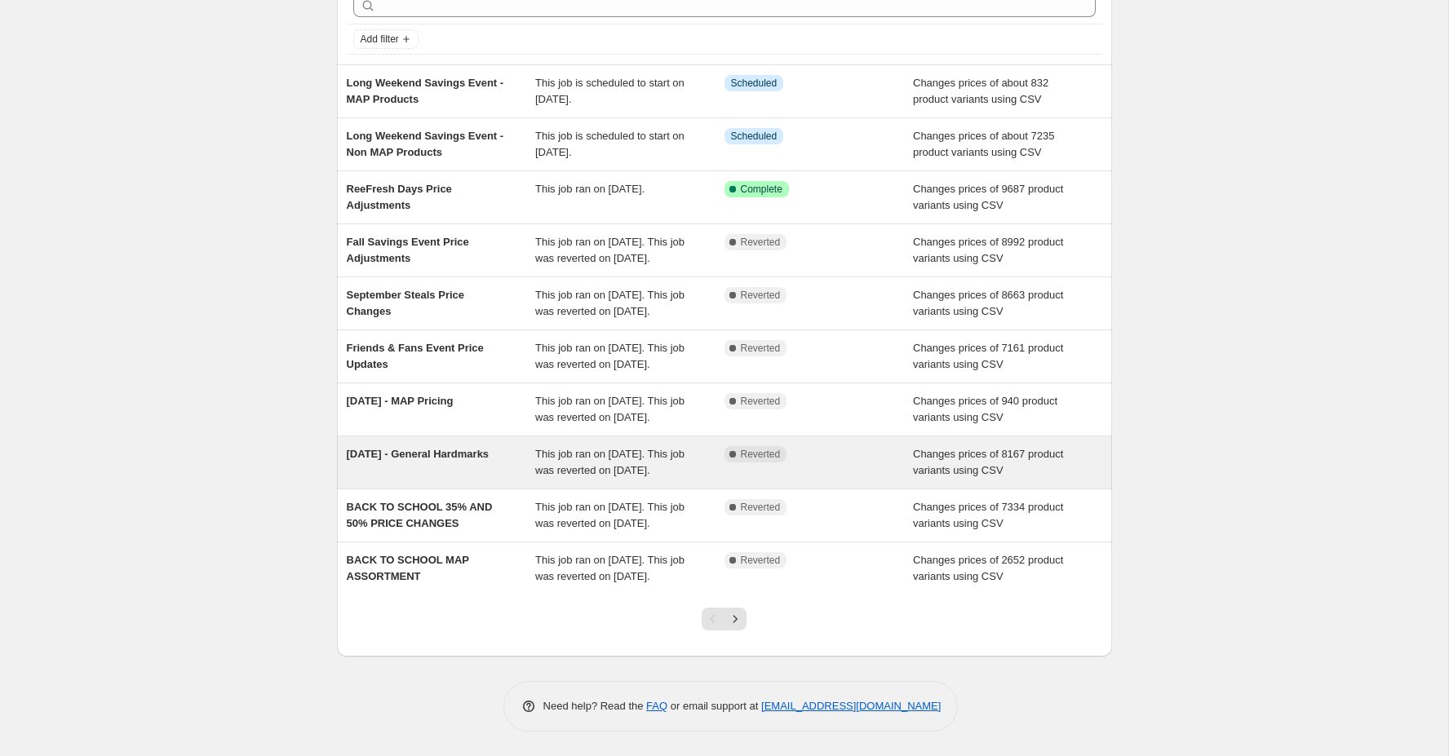
scroll to position [0, 0]
